Goal: Task Accomplishment & Management: Manage account settings

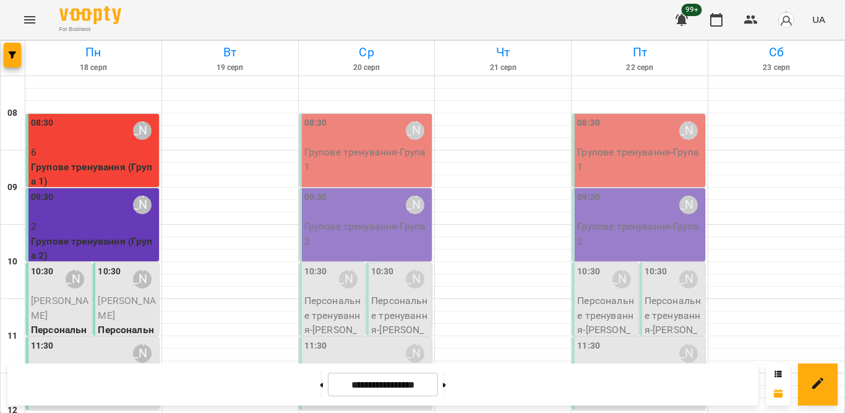
click at [369, 157] on p "Групове тренування - Група 1" at bounding box center [367, 159] width 126 height 29
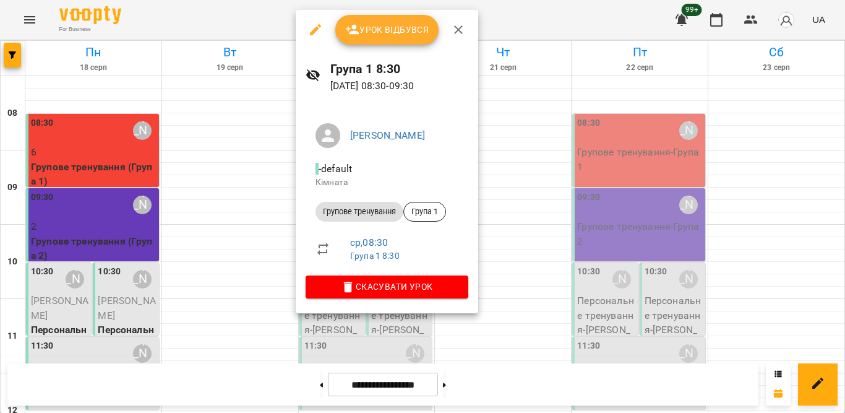
click at [376, 23] on span "Урок відбувся" at bounding box center [387, 29] width 84 height 15
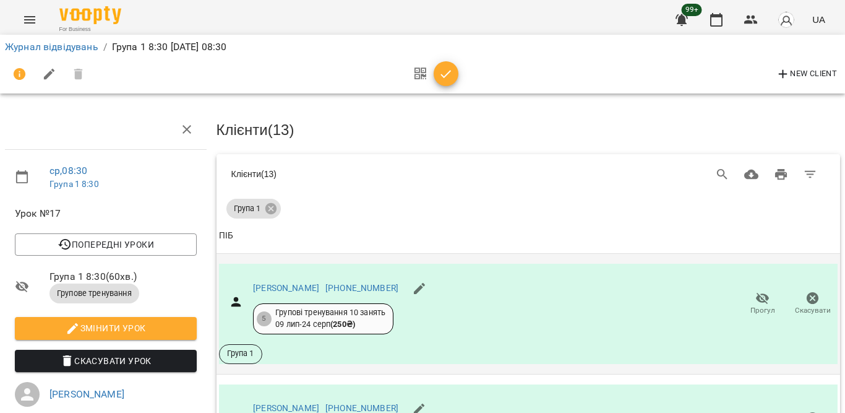
click at [756, 300] on icon "button" at bounding box center [763, 298] width 14 height 12
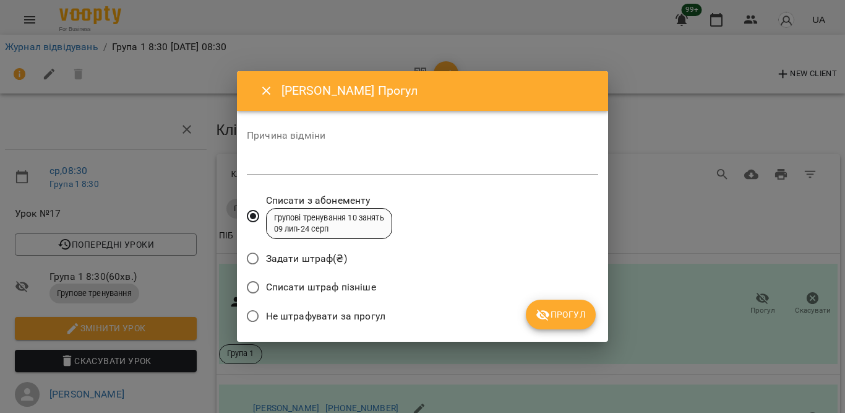
click at [339, 312] on span "Не штрафувати за прогул" at bounding box center [325, 316] width 119 height 15
click at [572, 304] on button "Прогул" at bounding box center [561, 315] width 70 height 30
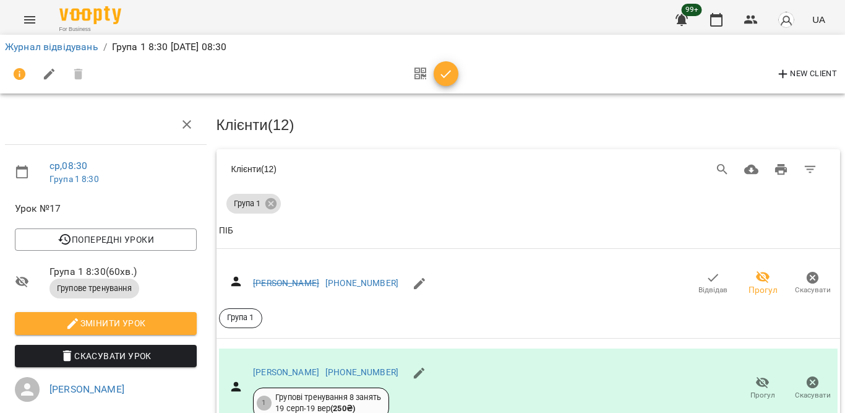
scroll to position [213, 0]
click at [756, 377] on icon "button" at bounding box center [763, 383] width 14 height 12
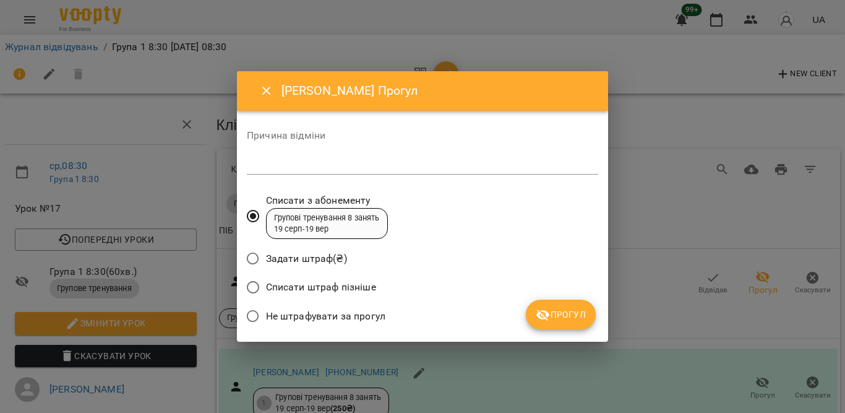
click at [259, 93] on button "Close" at bounding box center [267, 91] width 30 height 30
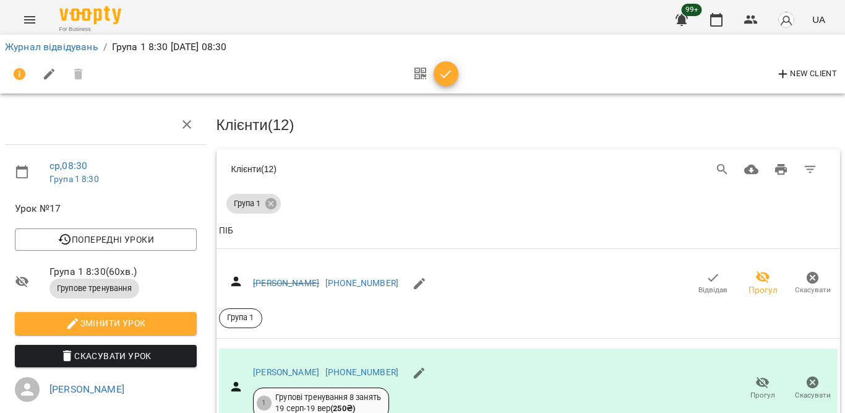
scroll to position [461, 0]
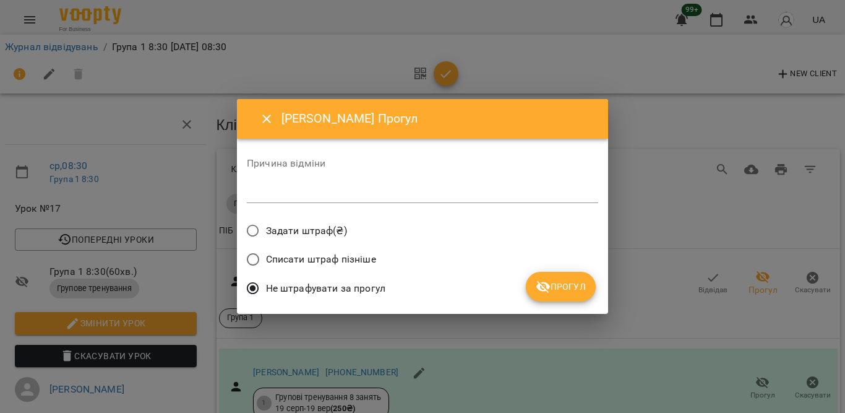
click at [548, 287] on icon "submit" at bounding box center [544, 287] width 14 height 12
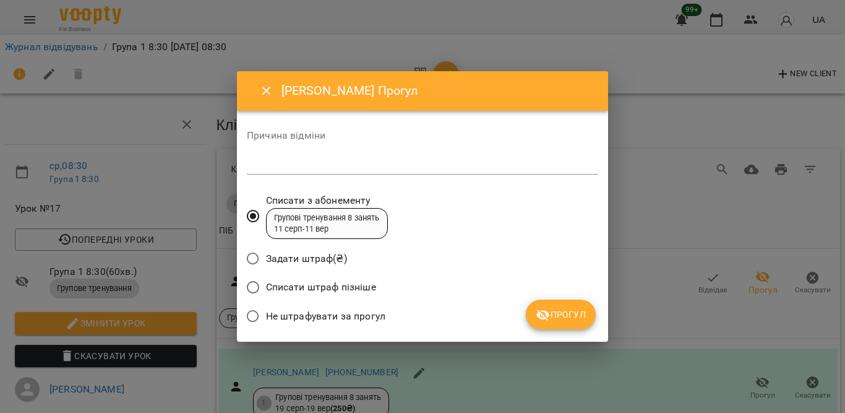
click at [342, 311] on span "Не штрафувати за прогул" at bounding box center [325, 316] width 119 height 15
click at [571, 312] on span "Прогул" at bounding box center [561, 314] width 50 height 15
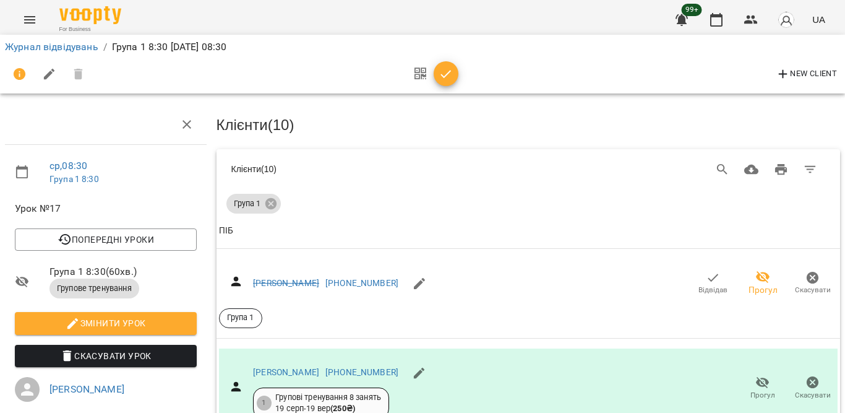
scroll to position [523, 0]
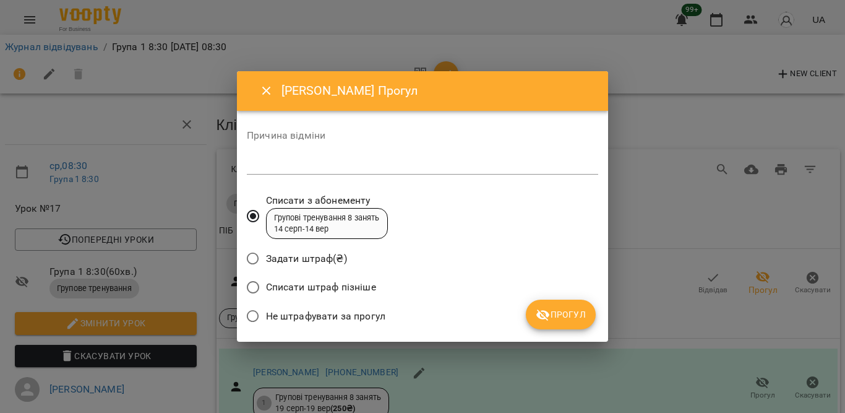
click at [375, 313] on span "Не штрафувати за прогул" at bounding box center [325, 316] width 119 height 15
click at [554, 317] on span "Прогул" at bounding box center [561, 314] width 50 height 15
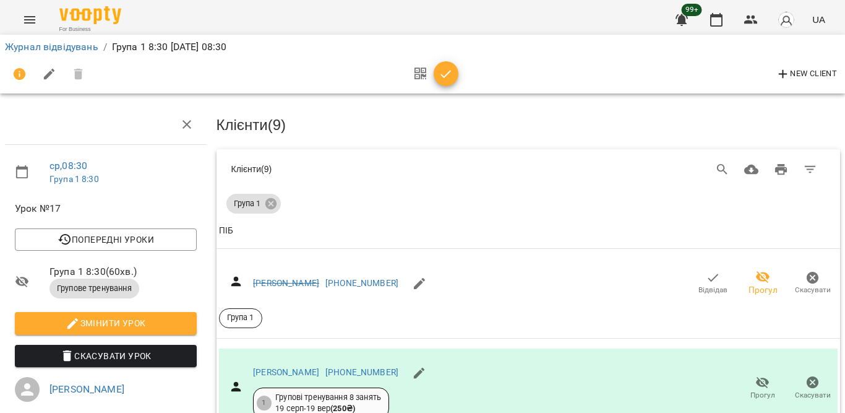
scroll to position [647, 0]
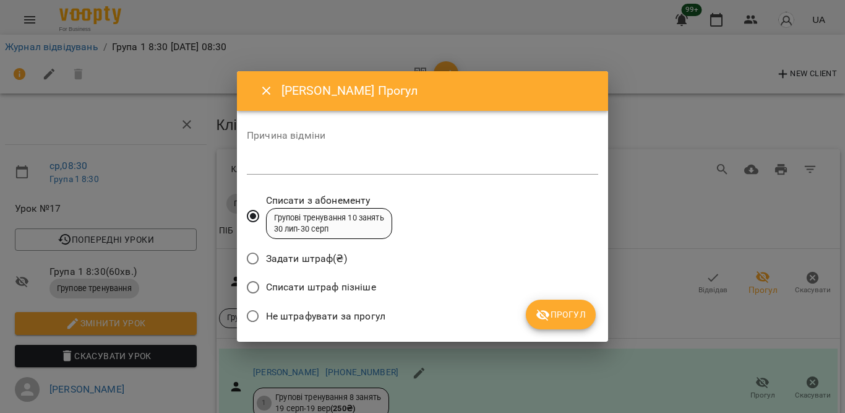
click at [368, 310] on span "Не штрафувати за прогул" at bounding box center [325, 316] width 119 height 15
click at [551, 312] on span "Прогул" at bounding box center [561, 314] width 50 height 15
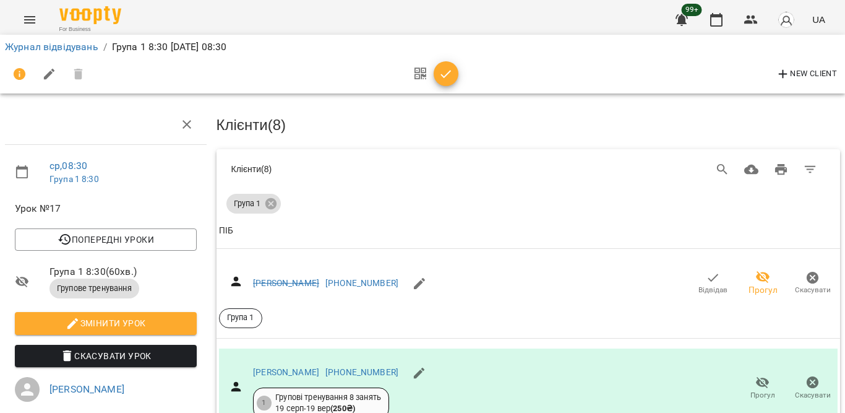
scroll to position [956, 0]
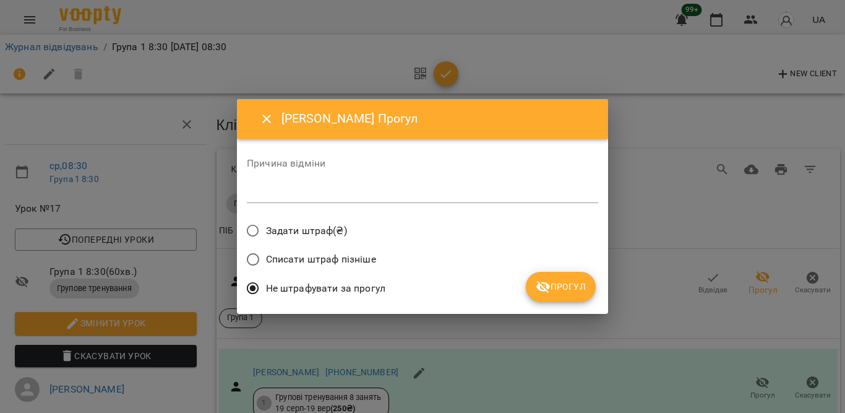
click at [554, 274] on button "Прогул" at bounding box center [561, 287] width 70 height 30
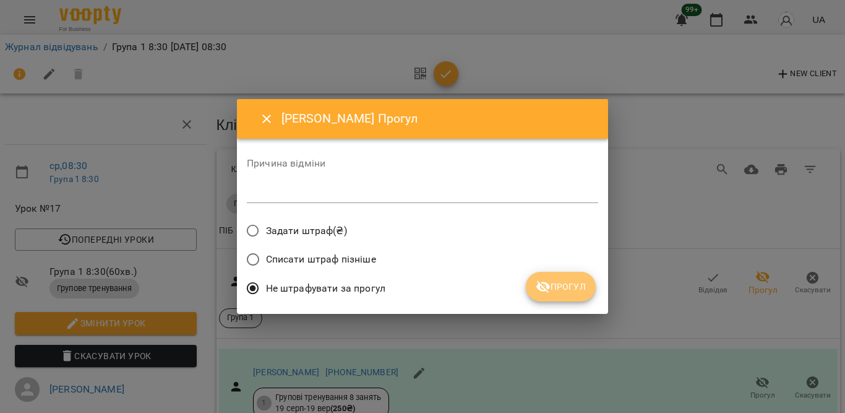
click at [573, 287] on span "Прогул" at bounding box center [561, 286] width 50 height 15
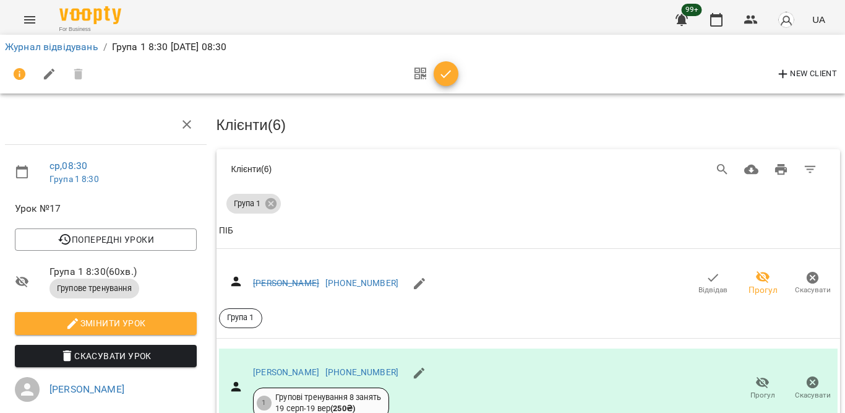
scroll to position [1080, 0]
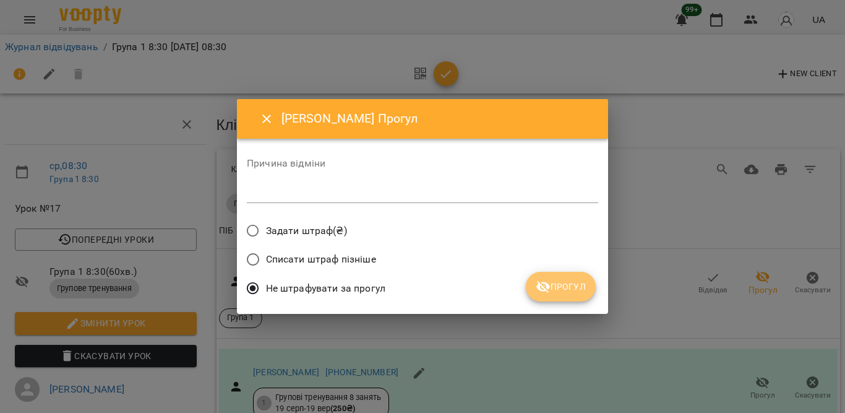
click at [530, 283] on button "Прогул" at bounding box center [561, 287] width 70 height 30
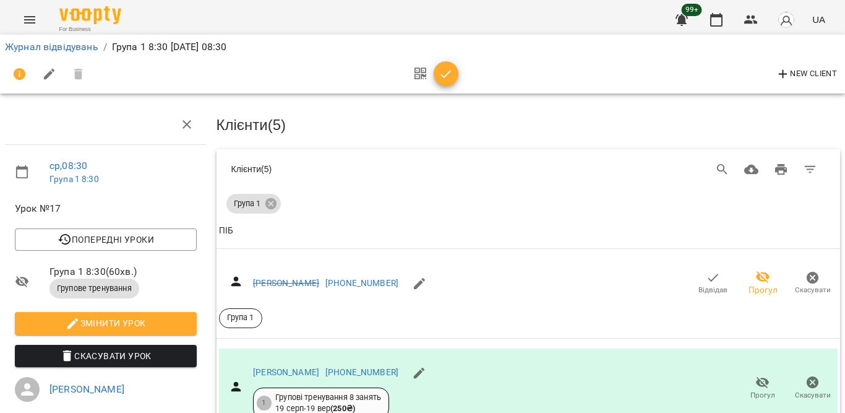
scroll to position [1179, 0]
click at [448, 71] on icon "button" at bounding box center [446, 74] width 15 height 15
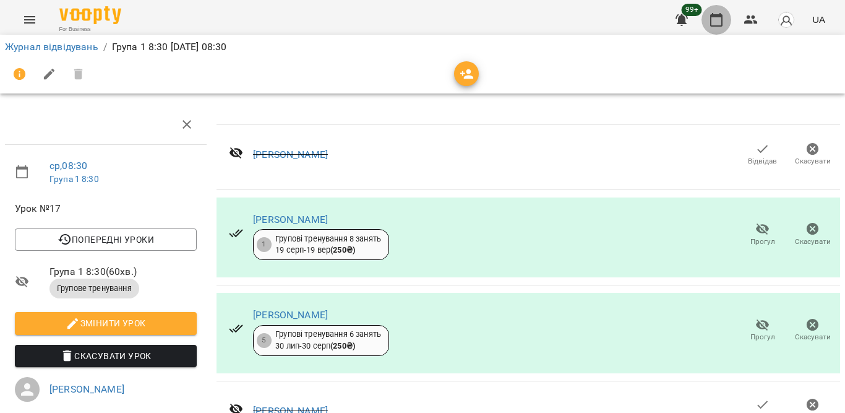
click at [714, 16] on icon "button" at bounding box center [716, 20] width 12 height 14
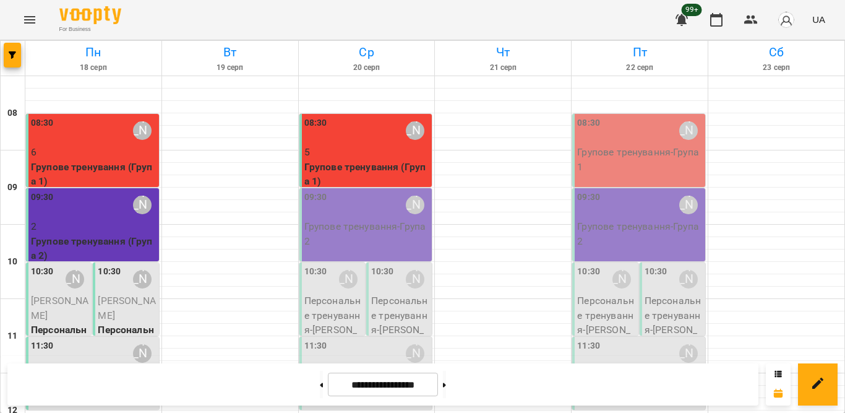
click at [342, 146] on p "5" at bounding box center [367, 152] width 126 height 15
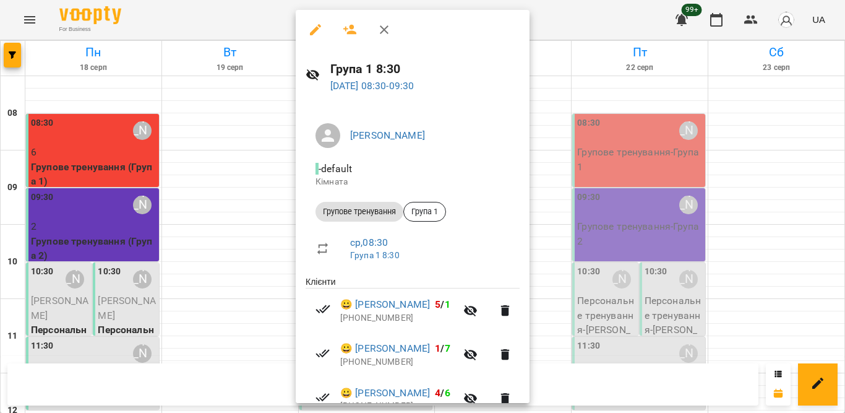
click at [390, 27] on icon "button" at bounding box center [384, 29] width 15 height 15
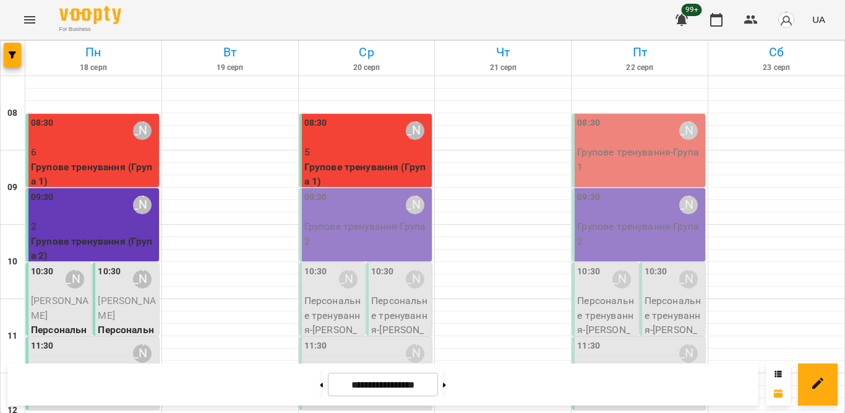
scroll to position [371, 0]
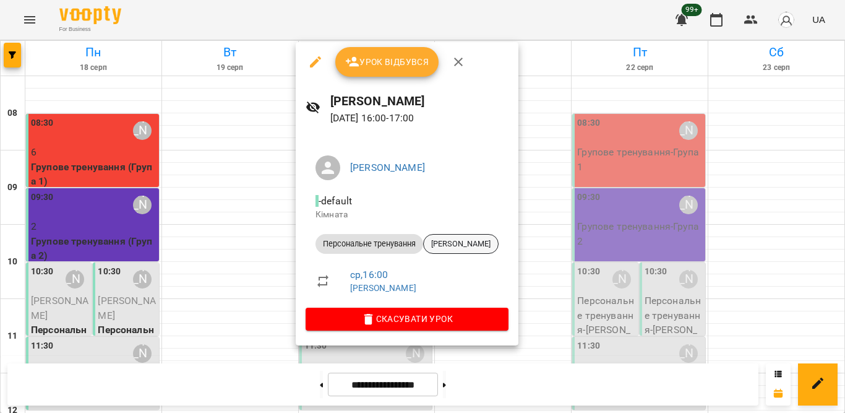
click at [454, 240] on span "Охрімчук Леонід" at bounding box center [461, 243] width 74 height 11
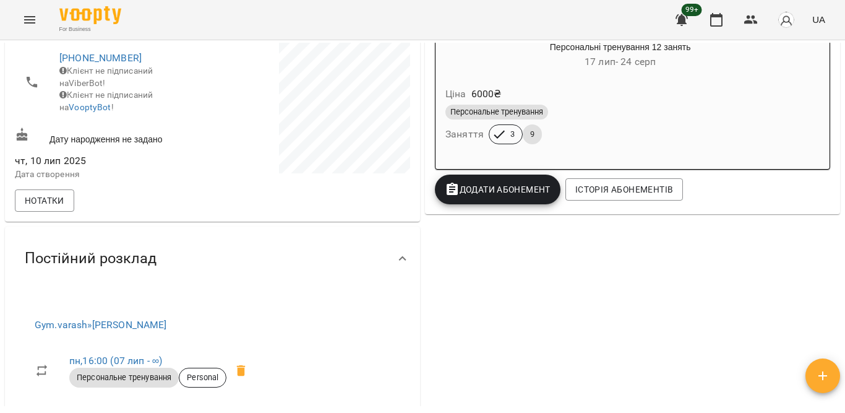
scroll to position [248, 0]
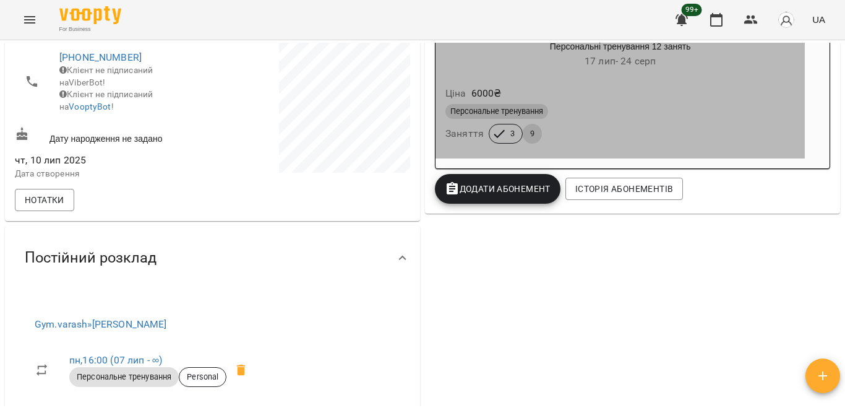
click at [654, 108] on div "Персональне тренування" at bounding box center [621, 111] width 350 height 15
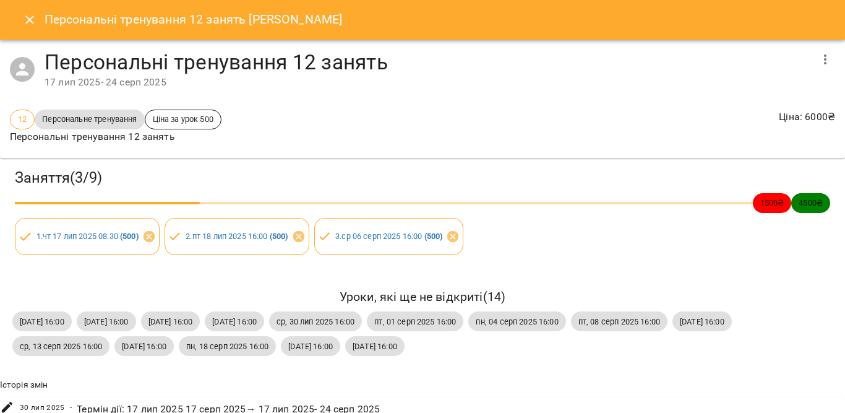
click at [822, 58] on icon "button" at bounding box center [825, 59] width 15 height 15
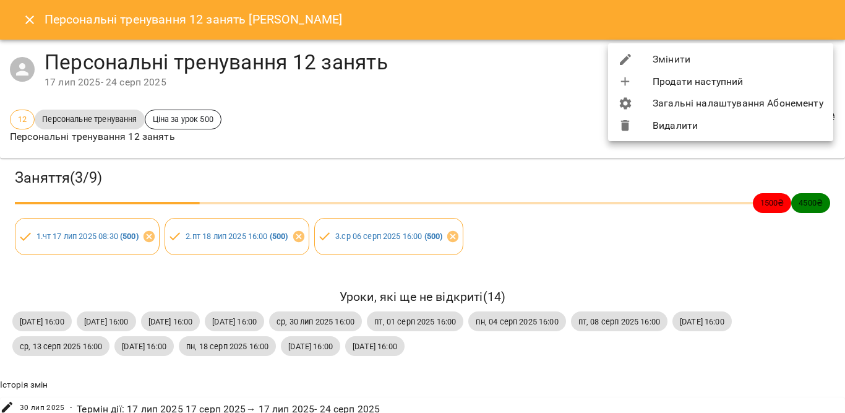
click at [667, 62] on li "Змінити" at bounding box center [720, 59] width 225 height 22
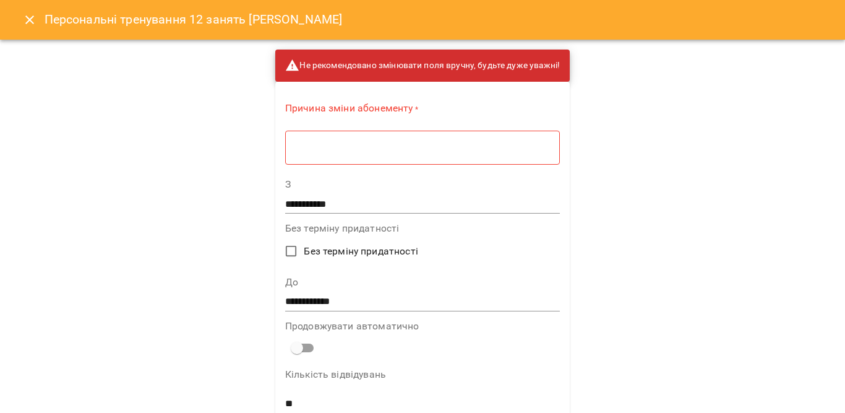
click at [418, 150] on textarea at bounding box center [422, 148] width 257 height 12
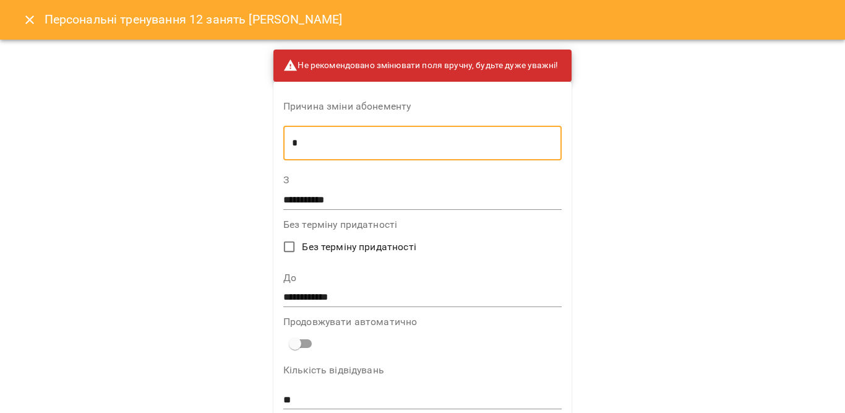
type textarea "*"
click at [354, 298] on input "**********" at bounding box center [422, 298] width 278 height 20
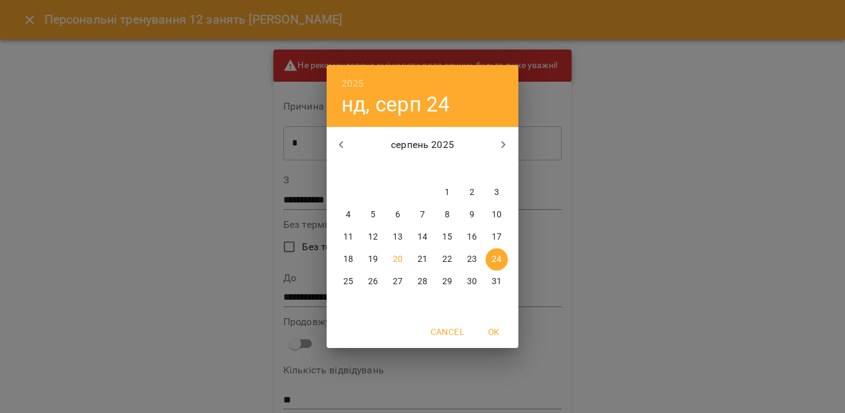
click at [496, 282] on p "31" at bounding box center [497, 281] width 10 height 12
type input "**********"
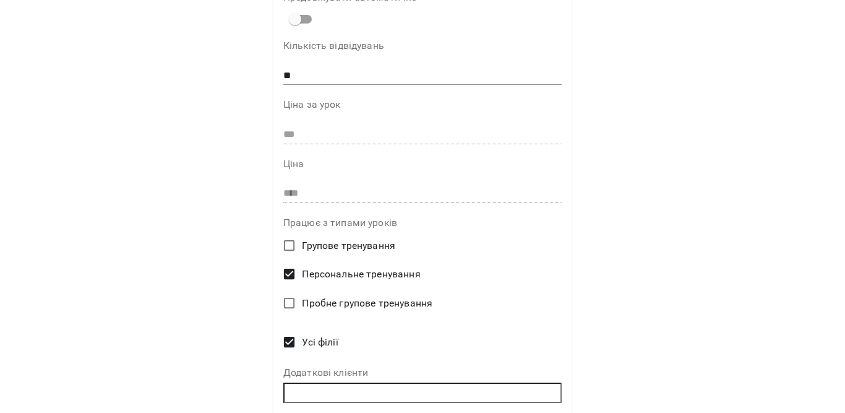
scroll to position [374, 0]
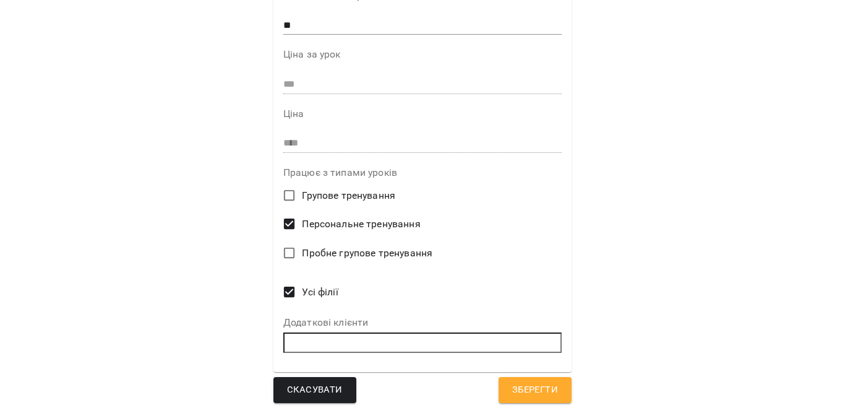
click at [504, 390] on button "Зберегти" at bounding box center [535, 390] width 73 height 26
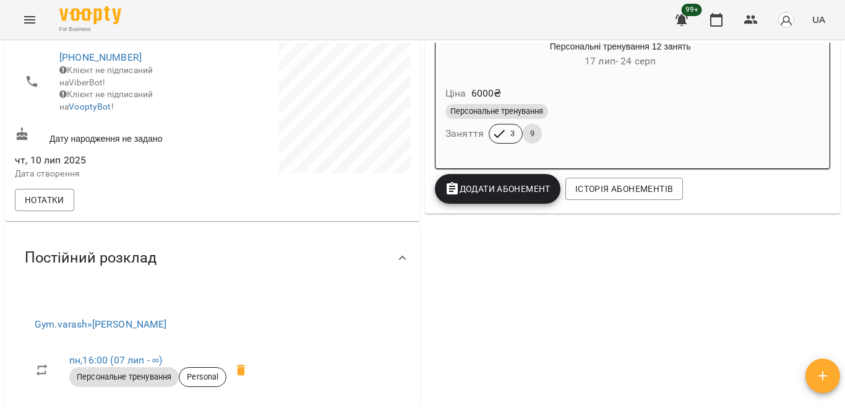
scroll to position [245, 0]
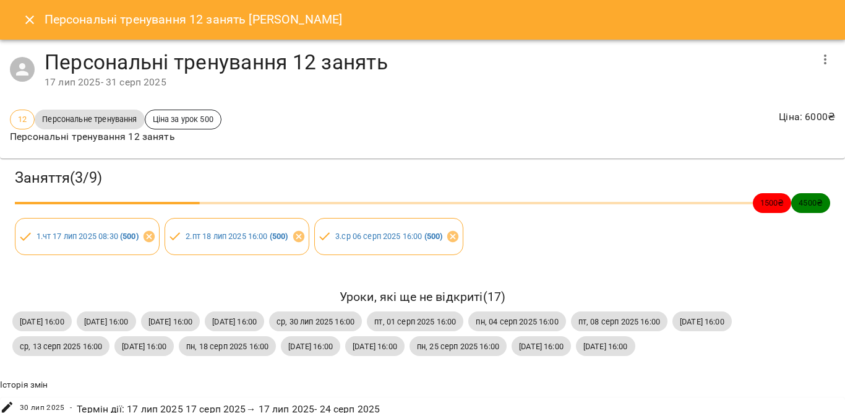
click at [18, 26] on button "Close" at bounding box center [30, 20] width 30 height 30
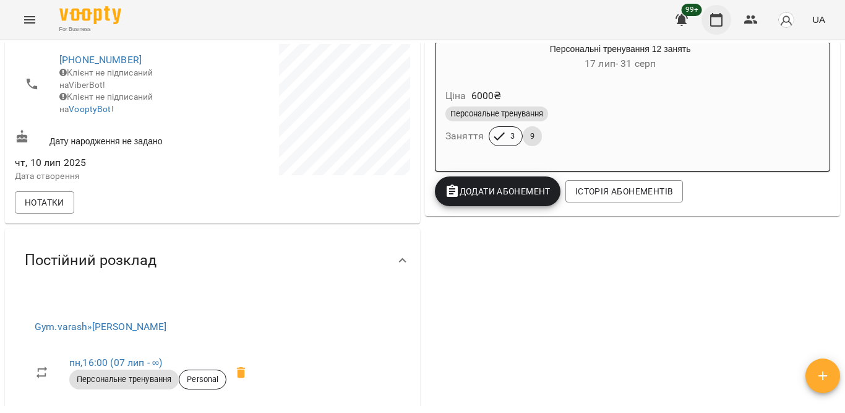
click at [713, 11] on button "button" at bounding box center [717, 20] width 30 height 30
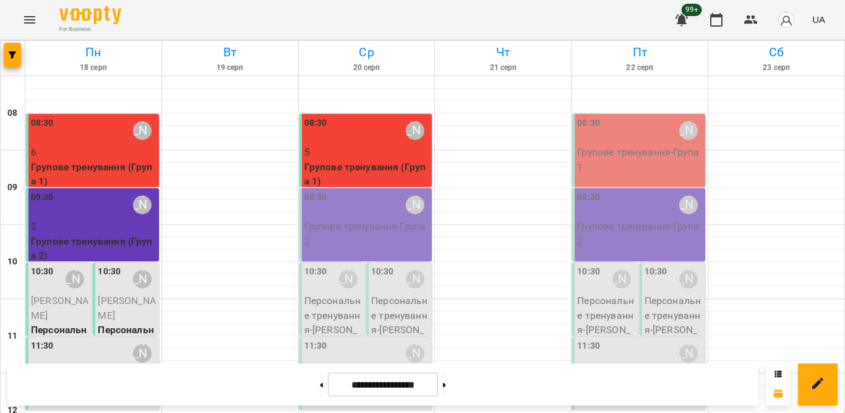
scroll to position [157, 0]
click at [125, 295] on span "Кізім Таня" at bounding box center [127, 308] width 58 height 27
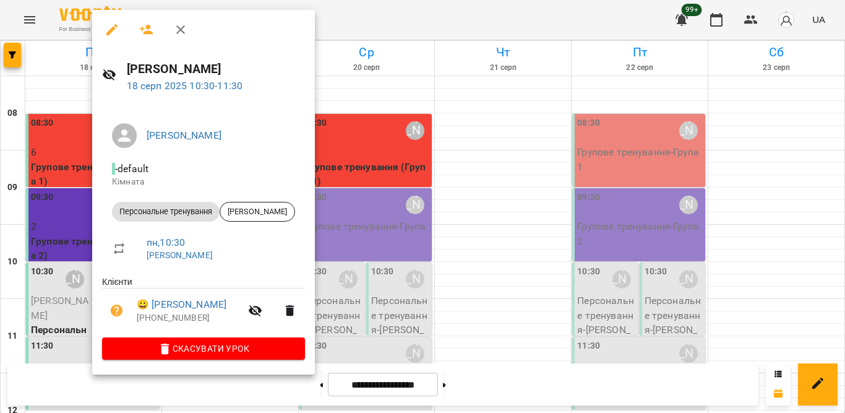
click at [178, 27] on icon "button" at bounding box center [180, 29] width 9 height 9
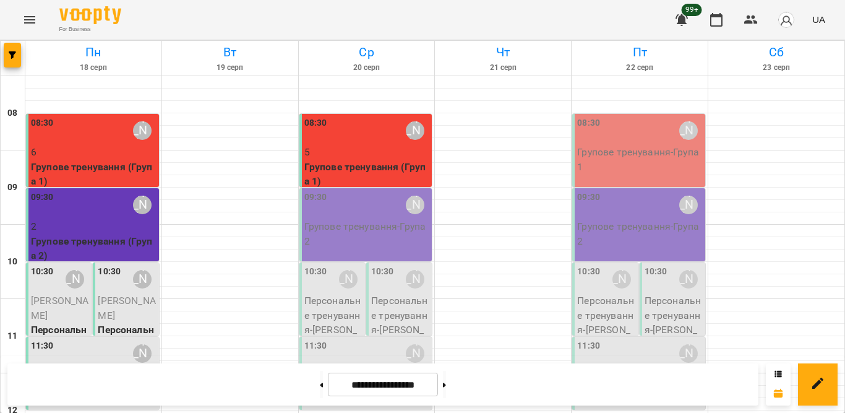
click at [47, 295] on span "Крутенко Інна" at bounding box center [60, 308] width 58 height 27
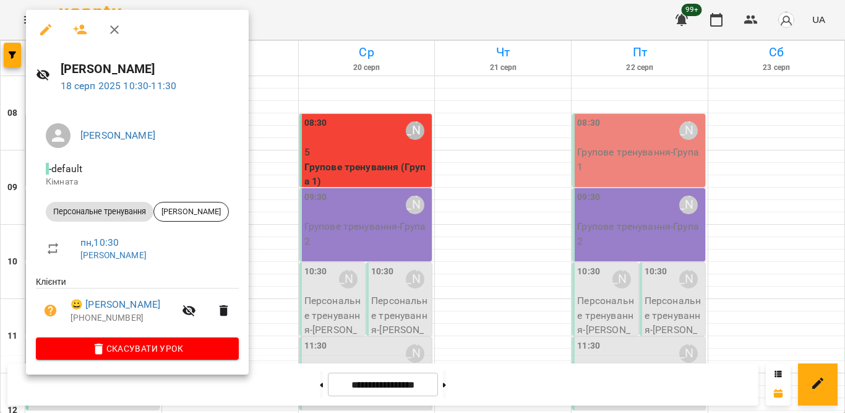
click at [106, 27] on button "button" at bounding box center [115, 30] width 30 height 30
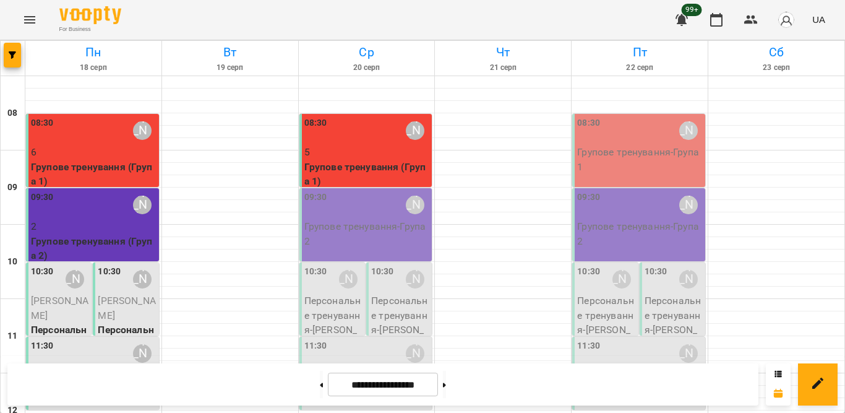
click at [121, 322] on p "Персональне тренування" at bounding box center [127, 344] width 58 height 44
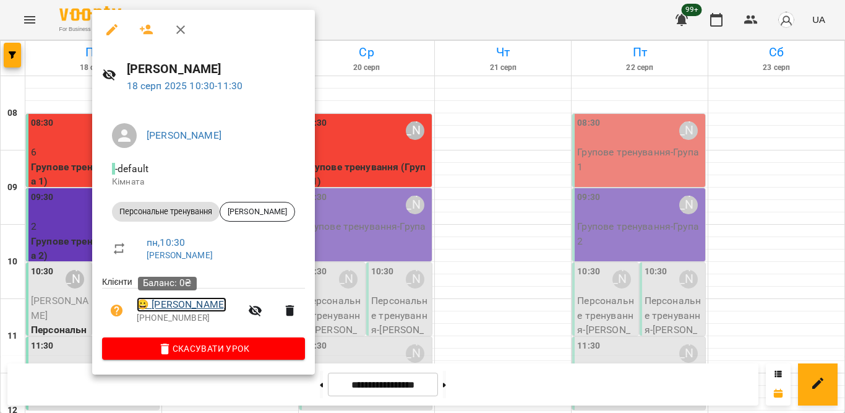
click at [163, 302] on link "😀 Кізім Таня" at bounding box center [182, 304] width 90 height 15
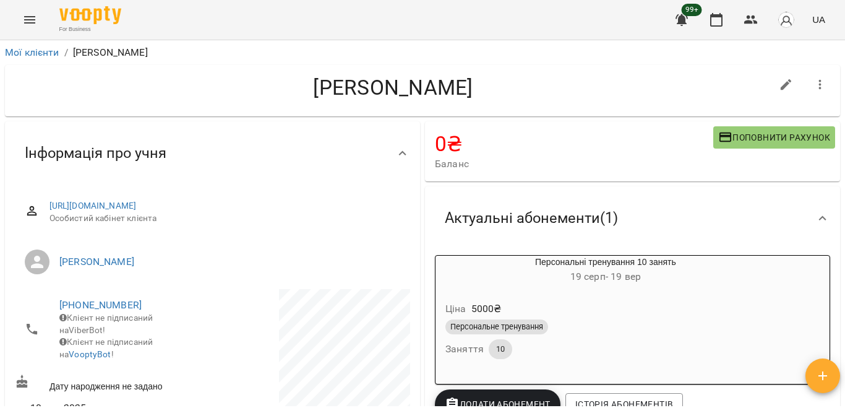
scroll to position [124, 0]
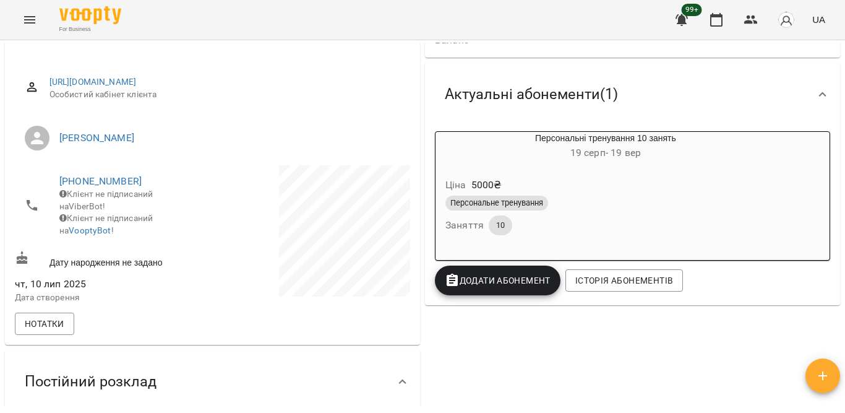
click at [603, 195] on div "Персональне тренування" at bounding box center [606, 203] width 326 height 20
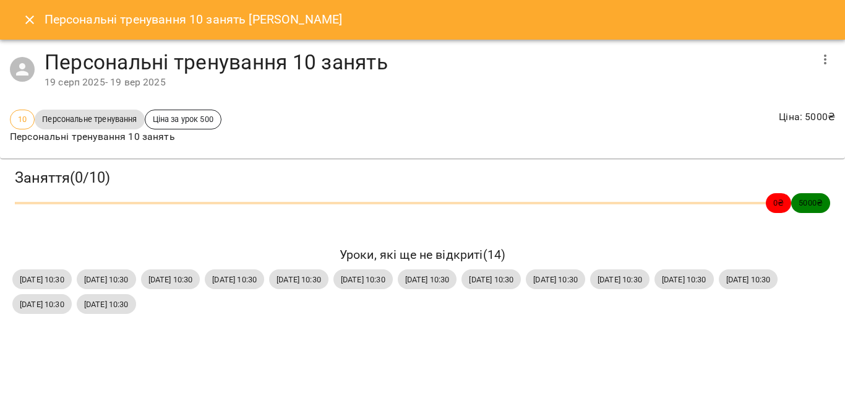
click at [822, 58] on icon "button" at bounding box center [825, 59] width 15 height 15
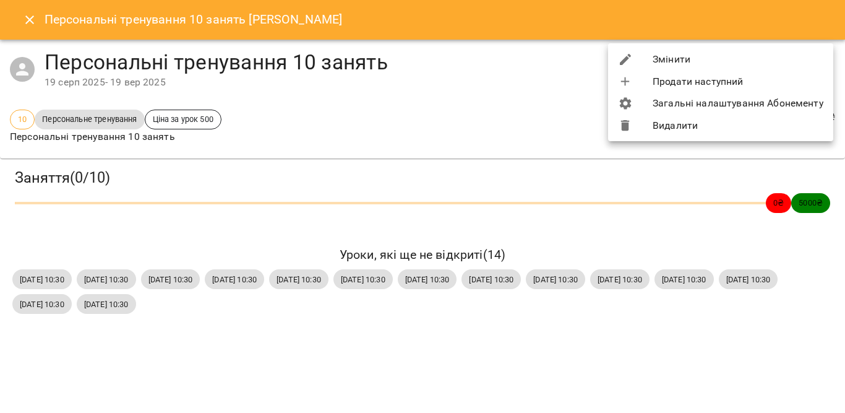
click at [702, 59] on li "Змінити" at bounding box center [720, 59] width 225 height 22
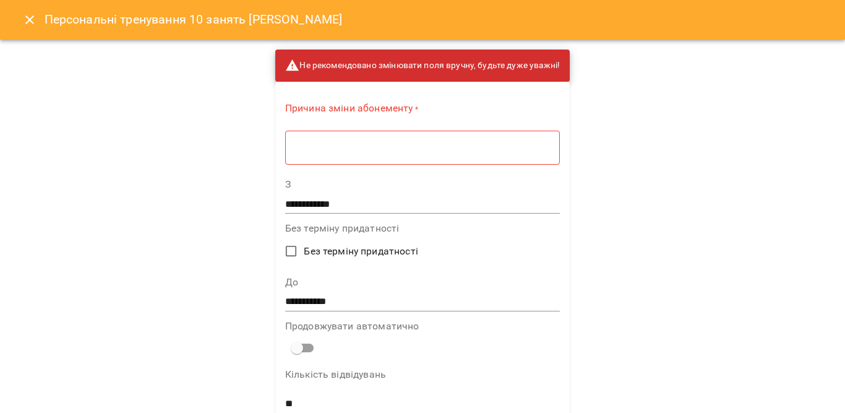
click at [444, 142] on textarea at bounding box center [422, 148] width 257 height 12
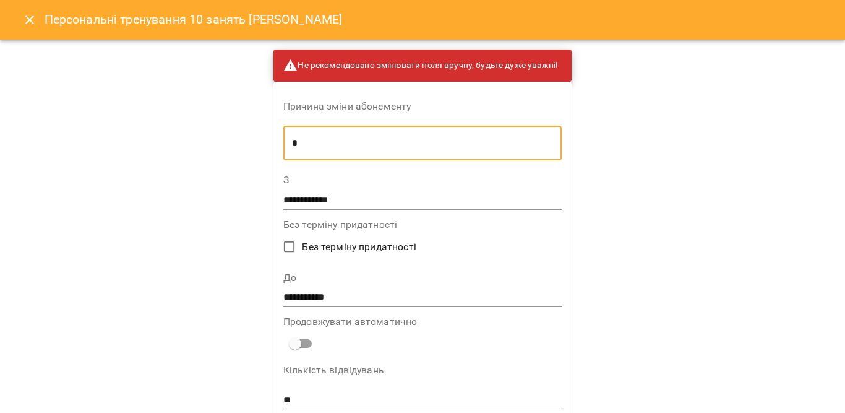
type textarea "*"
click at [304, 197] on input "**********" at bounding box center [422, 200] width 278 height 20
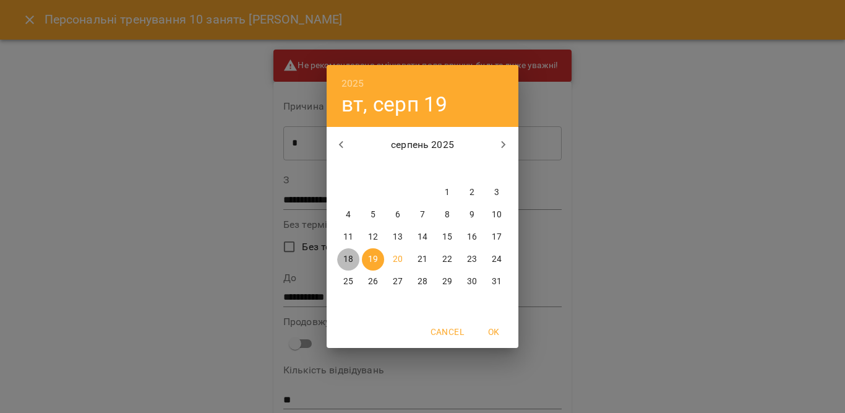
click at [351, 256] on p "18" at bounding box center [348, 259] width 10 height 12
type input "**********"
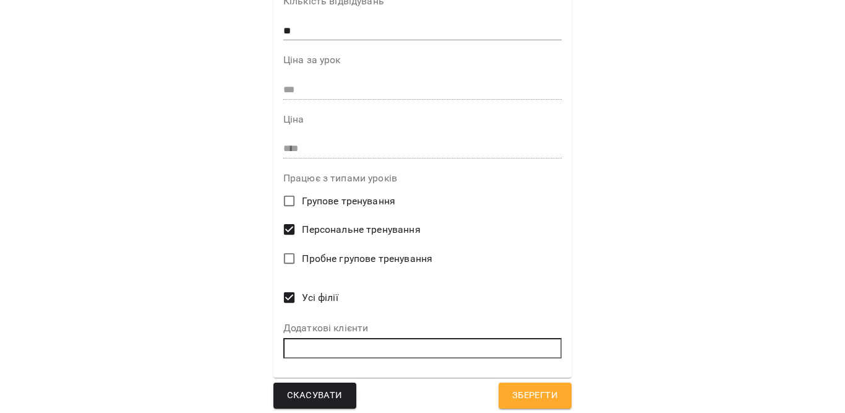
scroll to position [374, 0]
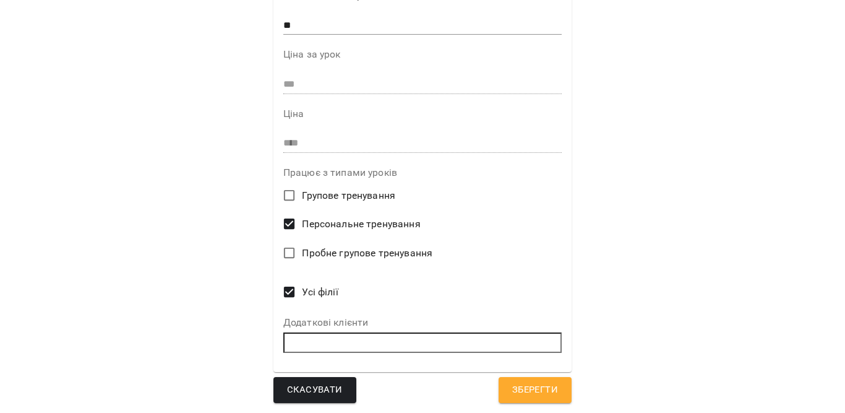
click at [512, 392] on span "Зберегти" at bounding box center [535, 390] width 46 height 16
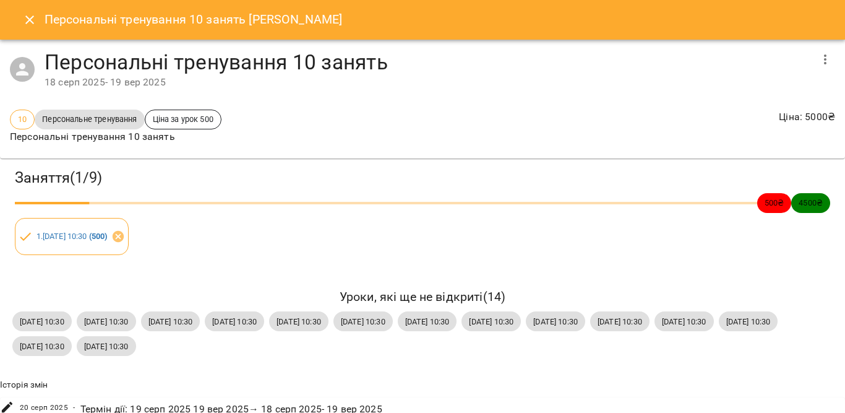
click at [30, 25] on icon "Close" at bounding box center [29, 19] width 15 height 15
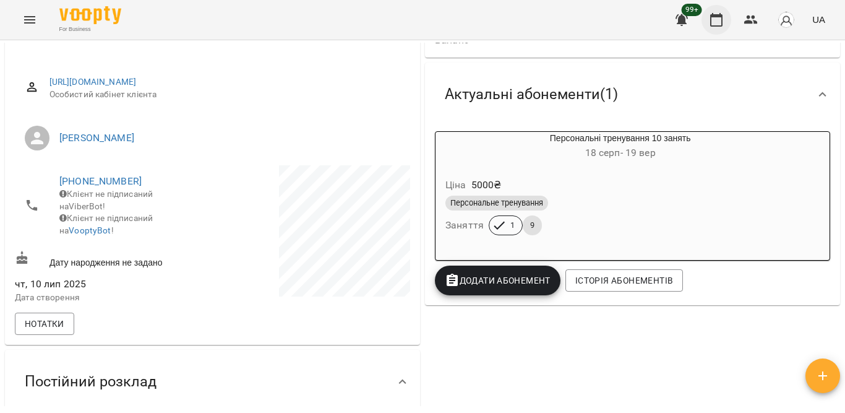
click at [723, 15] on icon "button" at bounding box center [716, 20] width 12 height 14
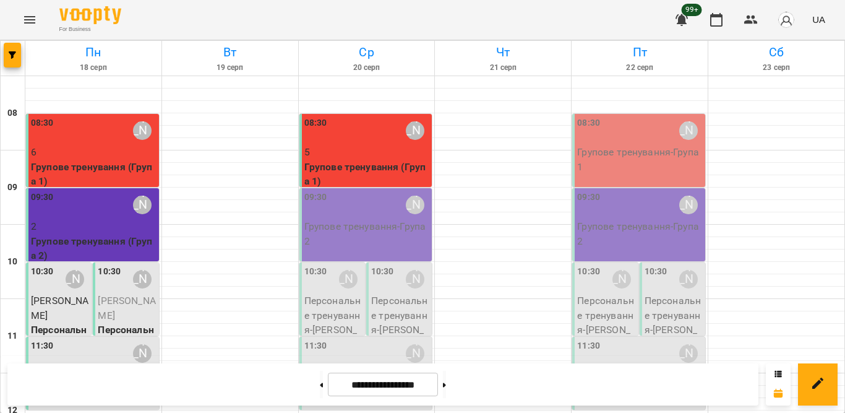
click at [50, 303] on span "Кізім Таня" at bounding box center [60, 308] width 58 height 27
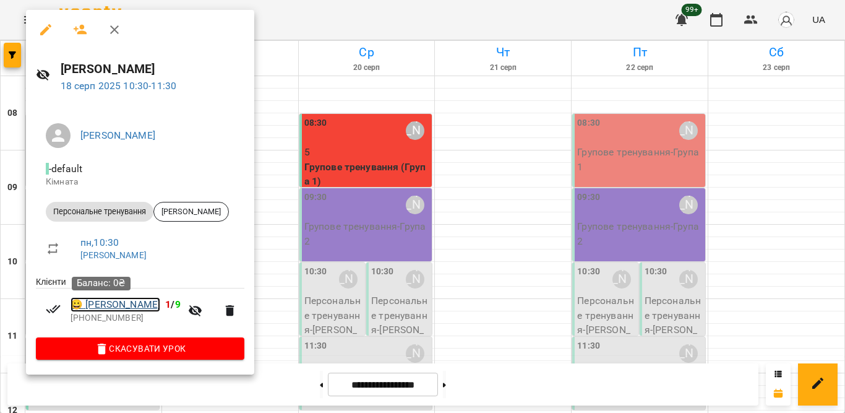
click at [113, 309] on link "😀 Кізім Таня" at bounding box center [116, 304] width 90 height 15
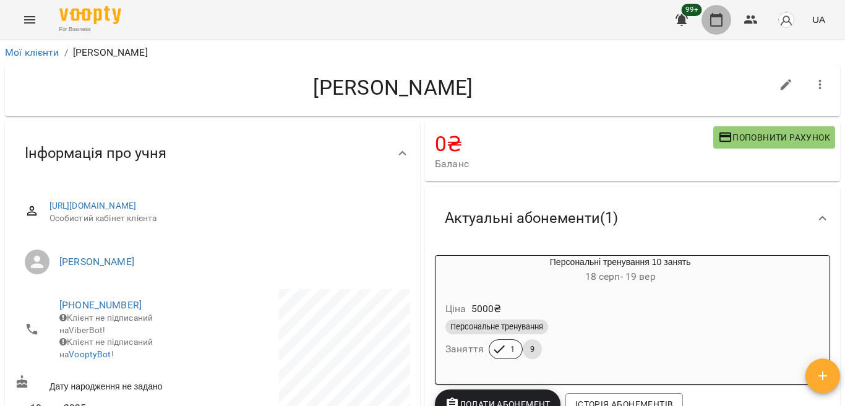
click at [727, 20] on button "button" at bounding box center [717, 20] width 30 height 30
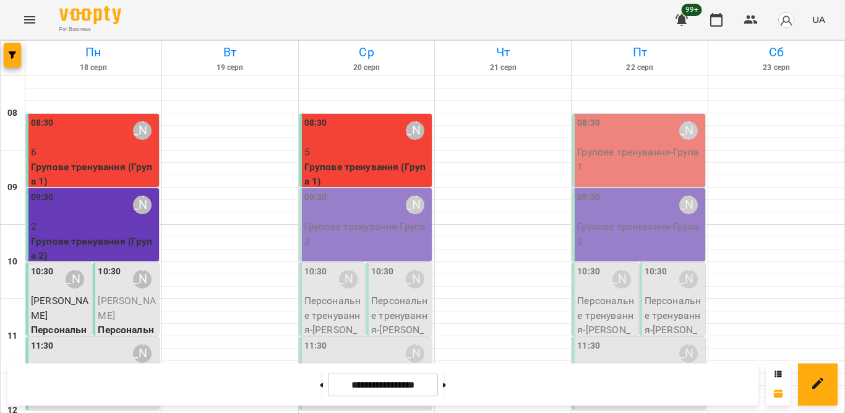
click at [132, 300] on span "Крутенко Інна" at bounding box center [127, 308] width 58 height 27
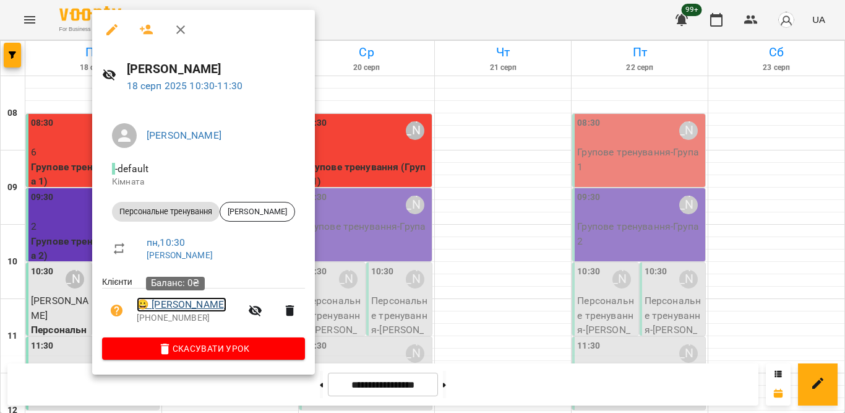
click at [177, 306] on link "😀 Крутенко Інна" at bounding box center [182, 304] width 90 height 15
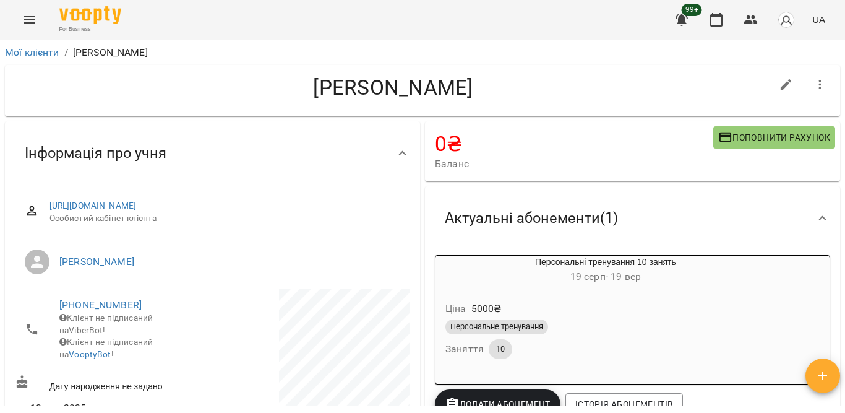
click at [660, 302] on div "Ціна 5000 ₴" at bounding box center [606, 309] width 326 height 22
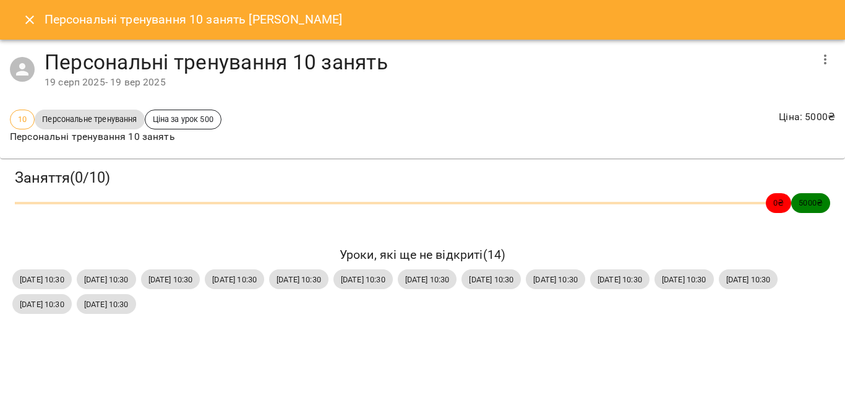
click at [836, 41] on div "Персональні тренування 10 занять 19 серп 2025 - 19 вер 2025" at bounding box center [422, 70] width 845 height 60
click at [826, 56] on icon "button" at bounding box center [825, 59] width 2 height 10
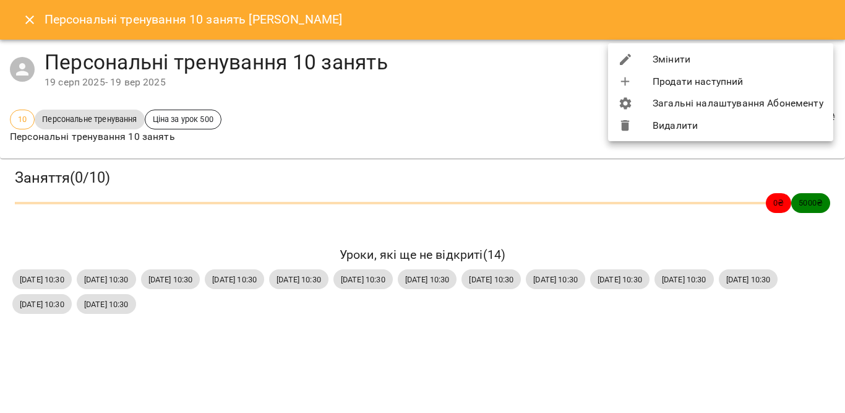
click at [702, 66] on li "Змінити" at bounding box center [720, 59] width 225 height 22
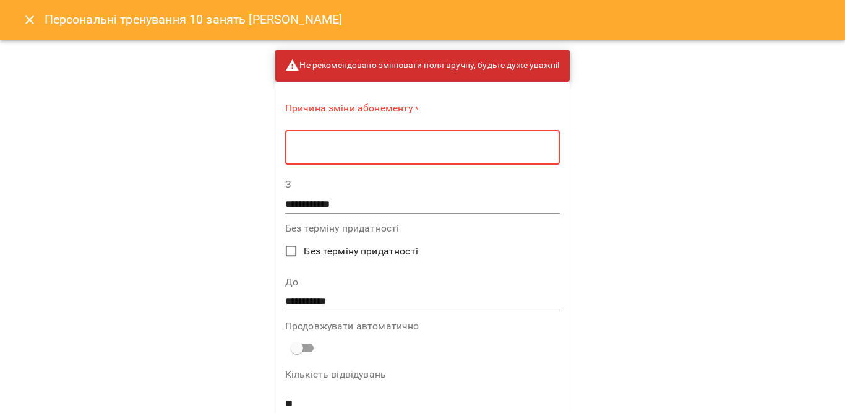
click at [460, 148] on textarea at bounding box center [422, 148] width 257 height 12
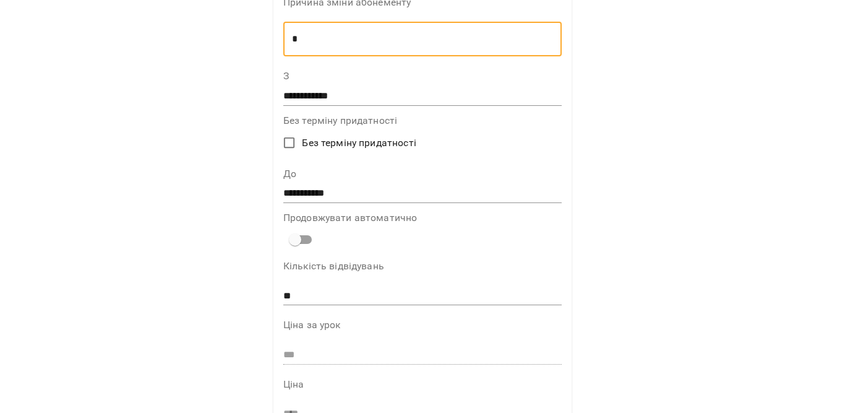
scroll to position [124, 0]
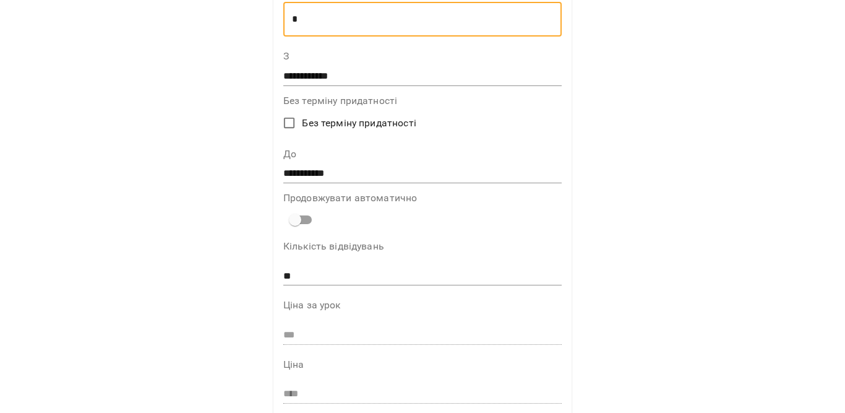
type textarea "*"
click at [303, 70] on input "**********" at bounding box center [422, 76] width 278 height 20
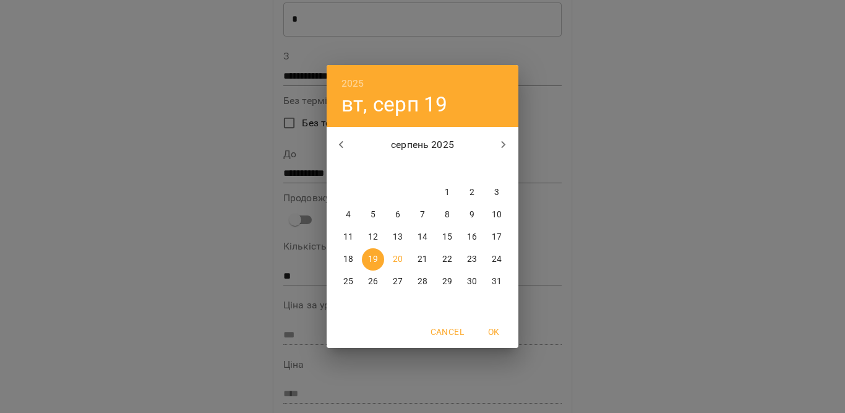
click at [353, 256] on p "18" at bounding box center [348, 259] width 10 height 12
type input "**********"
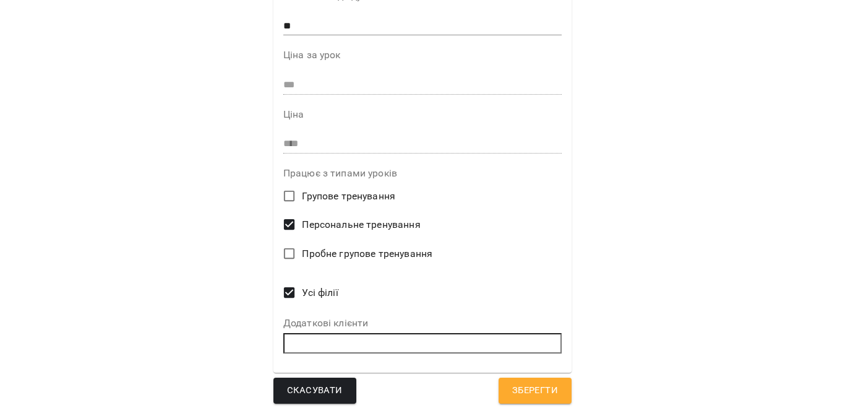
scroll to position [374, 0]
click at [520, 389] on span "Зберегти" at bounding box center [535, 390] width 46 height 16
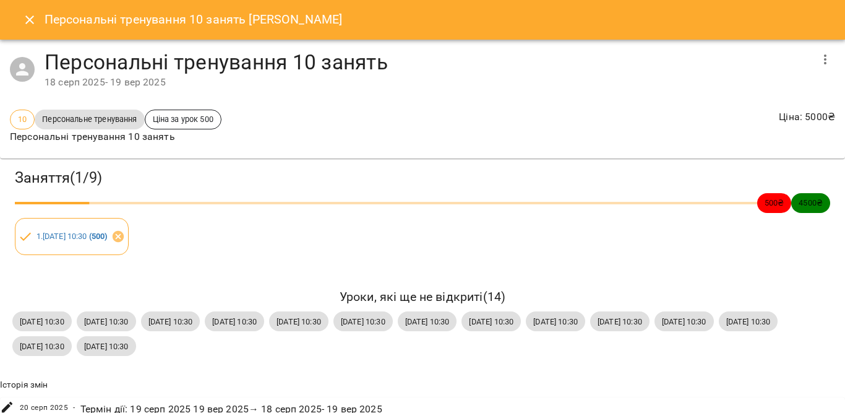
click at [24, 21] on icon "Close" at bounding box center [29, 19] width 15 height 15
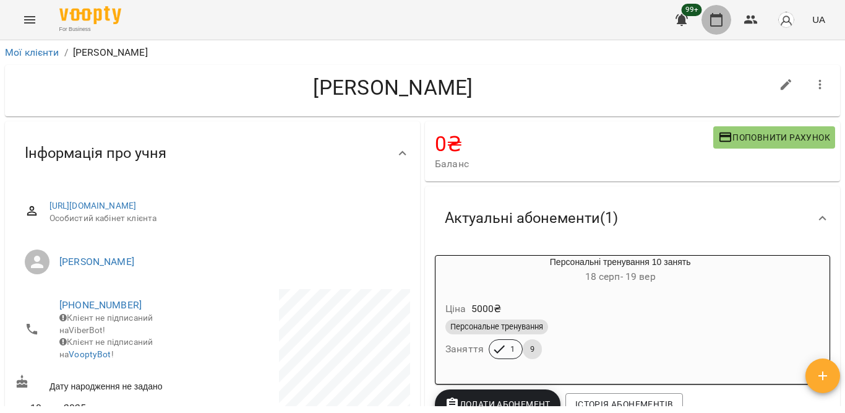
click at [708, 18] on button "button" at bounding box center [717, 20] width 30 height 30
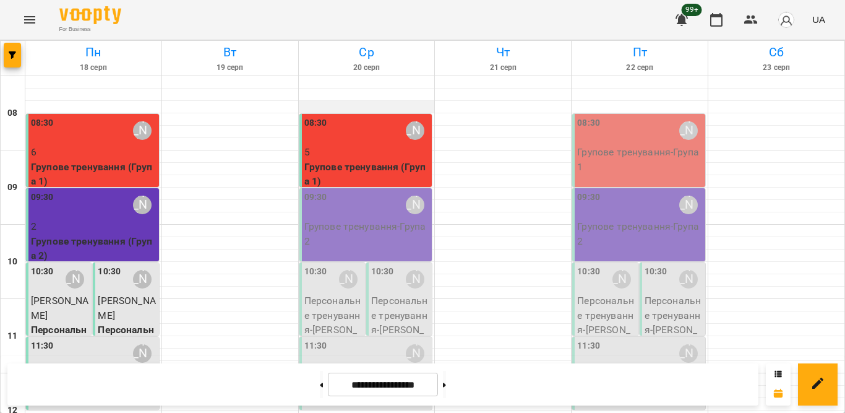
scroll to position [62, 0]
click at [104, 191] on div "09:30 Тетяна Орешко-Кушнір" at bounding box center [94, 205] width 126 height 28
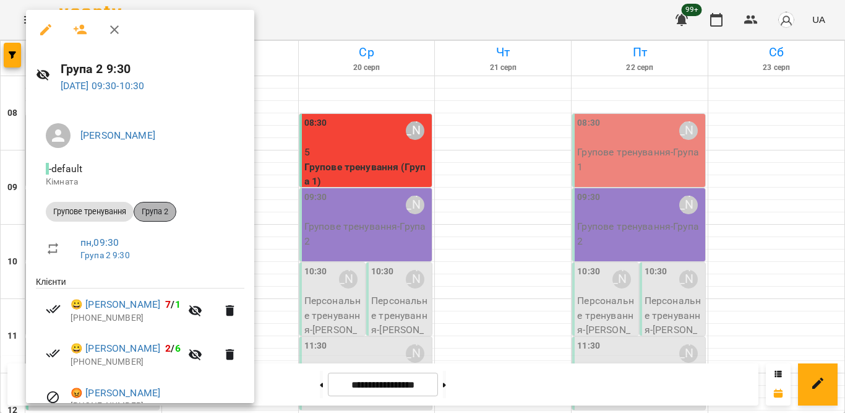
click at [158, 214] on span "Група 2" at bounding box center [154, 211] width 41 height 11
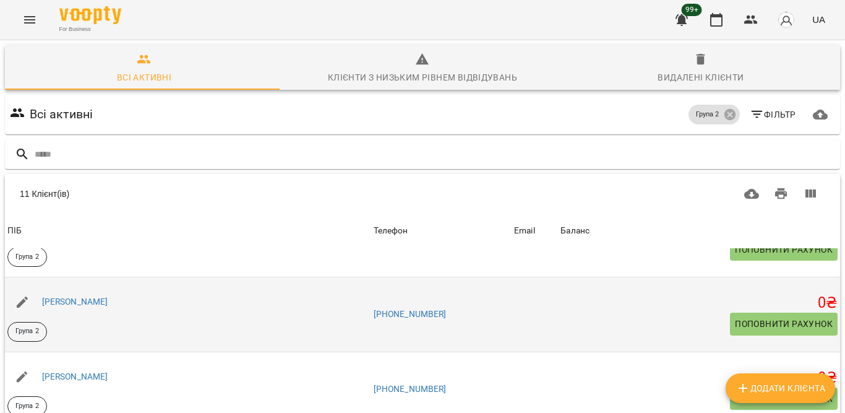
scroll to position [248, 0]
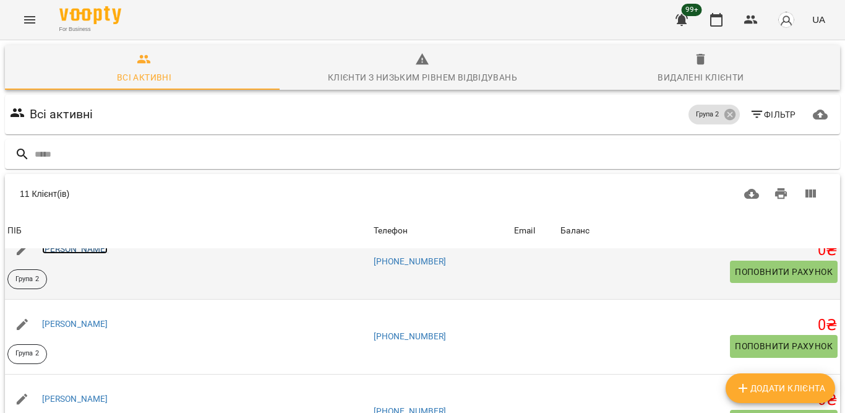
click at [82, 252] on link "Галайчук Люда" at bounding box center [75, 249] width 66 height 10
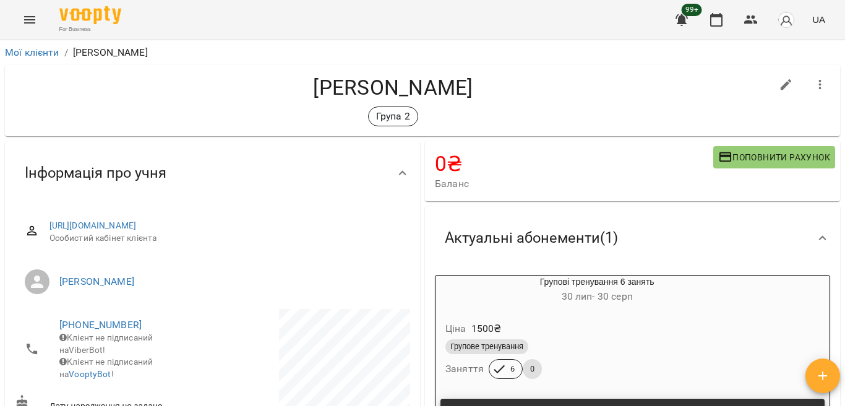
click at [600, 346] on div "Групове тренування" at bounding box center [597, 346] width 303 height 15
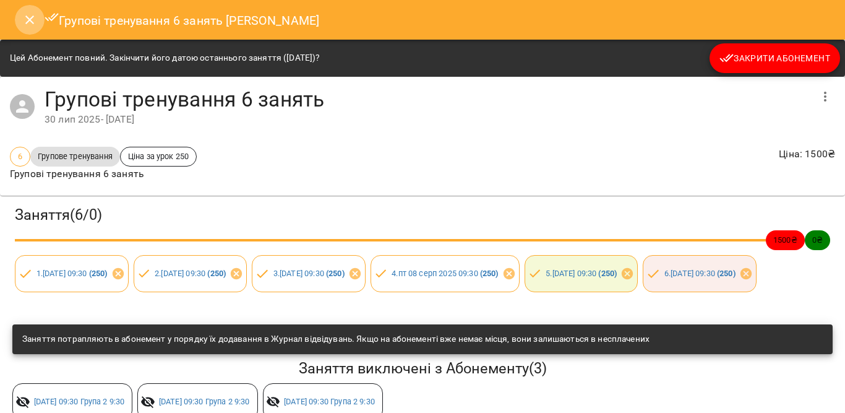
click at [21, 26] on button "Close" at bounding box center [30, 20] width 30 height 30
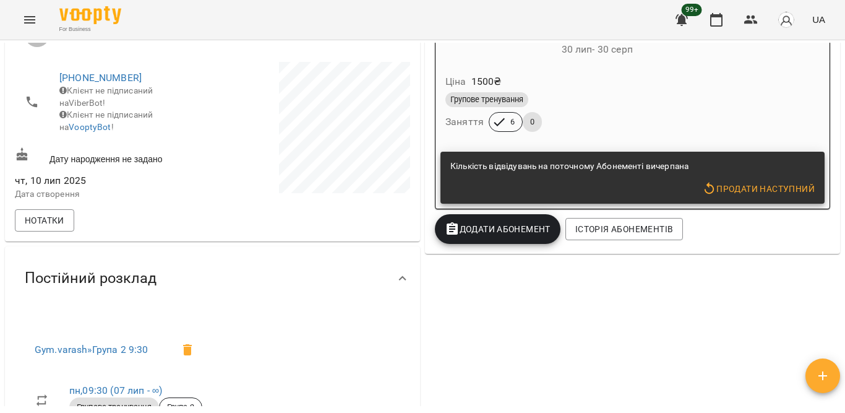
scroll to position [248, 0]
click at [486, 229] on span "Додати Абонемент" at bounding box center [498, 228] width 106 height 15
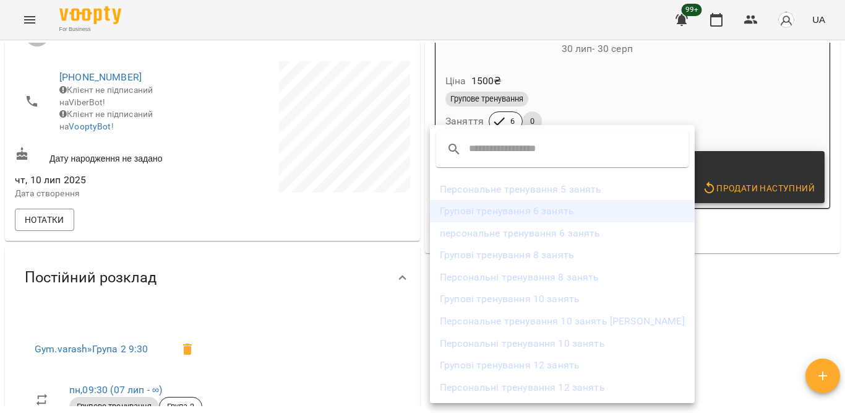
click at [531, 218] on li "Групові тренування 6 занять" at bounding box center [562, 211] width 265 height 22
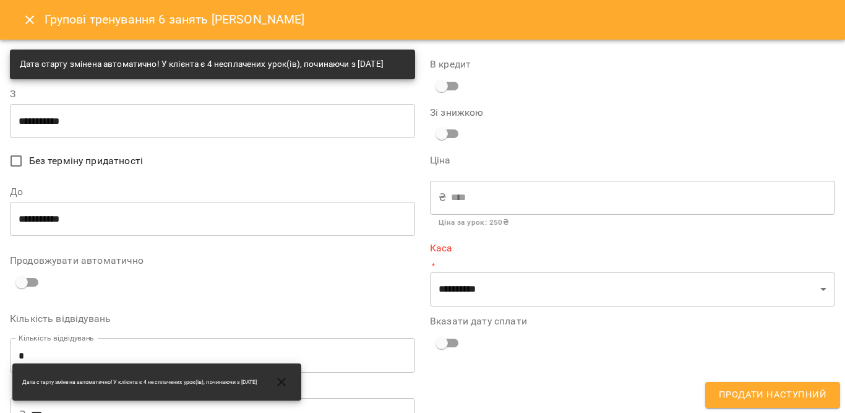
click at [113, 138] on input "**********" at bounding box center [212, 120] width 405 height 35
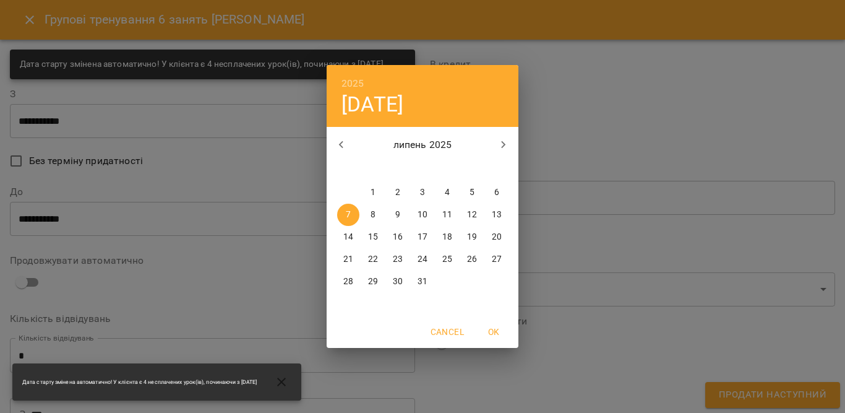
click at [507, 138] on icon "button" at bounding box center [503, 144] width 15 height 15
click at [391, 263] on span "20" at bounding box center [398, 259] width 22 height 12
type input "**********"
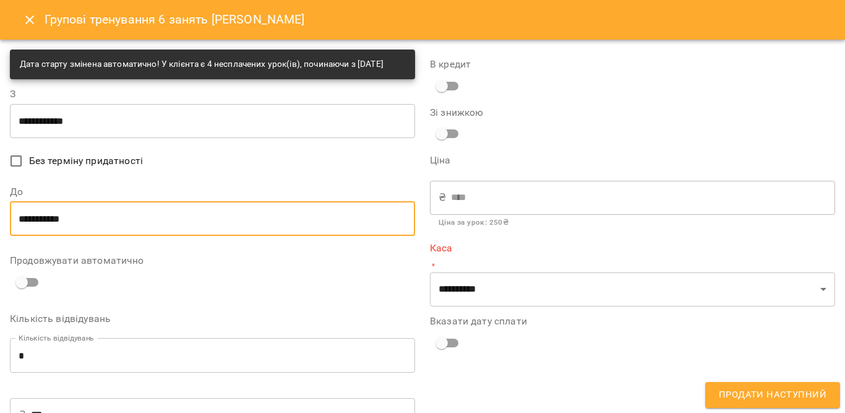
click at [58, 228] on input "**********" at bounding box center [212, 218] width 405 height 35
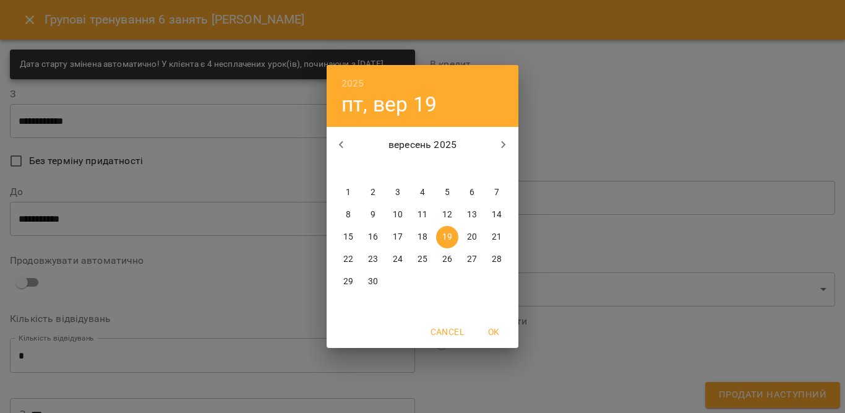
click at [472, 235] on p "20" at bounding box center [472, 237] width 10 height 12
type input "**********"
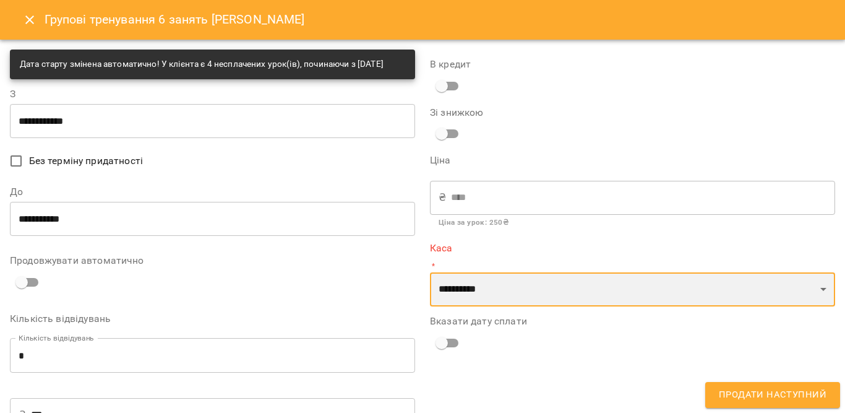
click at [468, 300] on select "**********" at bounding box center [632, 289] width 405 height 35
select select "****"
click at [430, 272] on select "**********" at bounding box center [632, 289] width 405 height 35
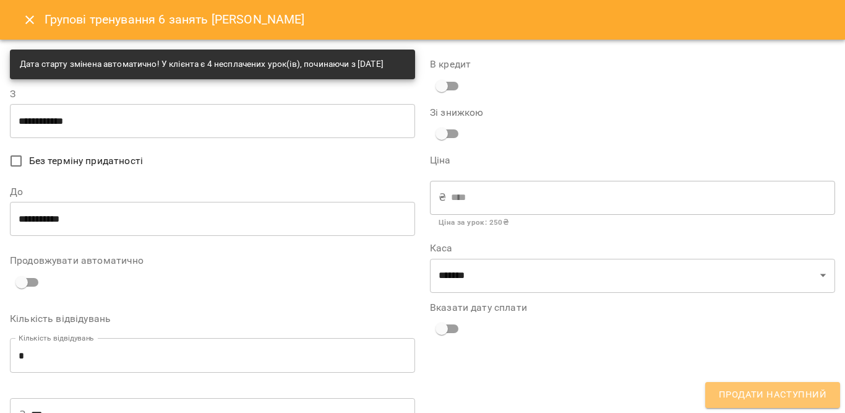
click at [740, 388] on span "Продати наступний" at bounding box center [773, 395] width 108 height 16
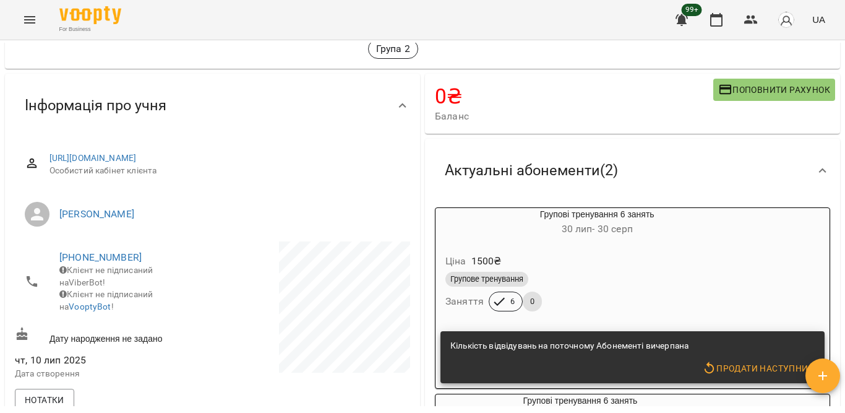
scroll to position [62, 0]
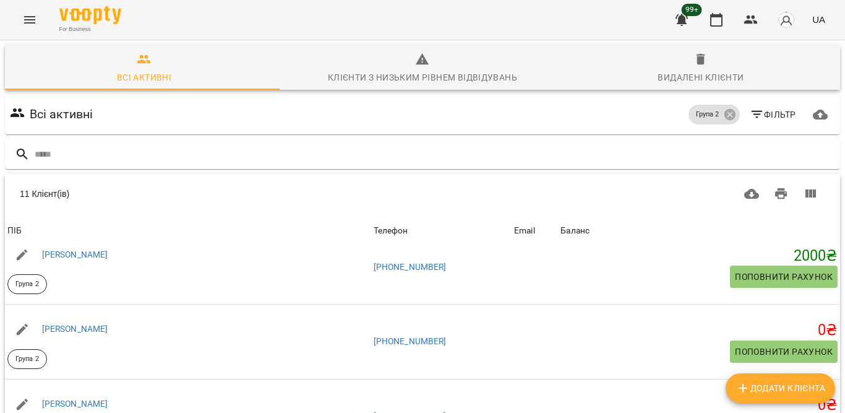
scroll to position [186, 0]
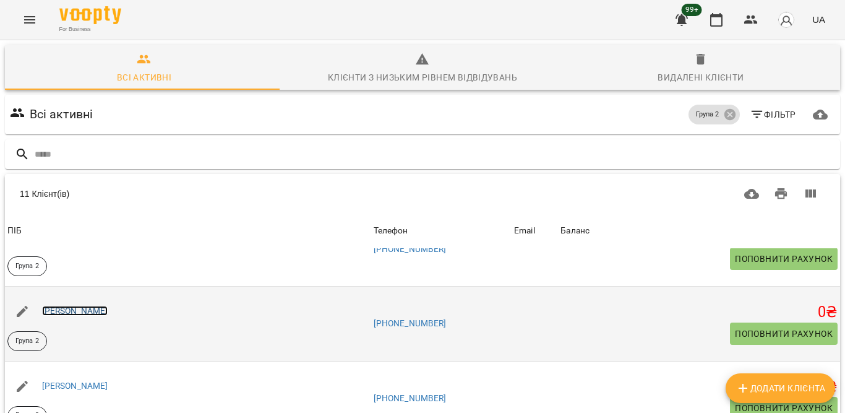
click at [61, 310] on link "Галайчук Люда" at bounding box center [75, 311] width 66 height 10
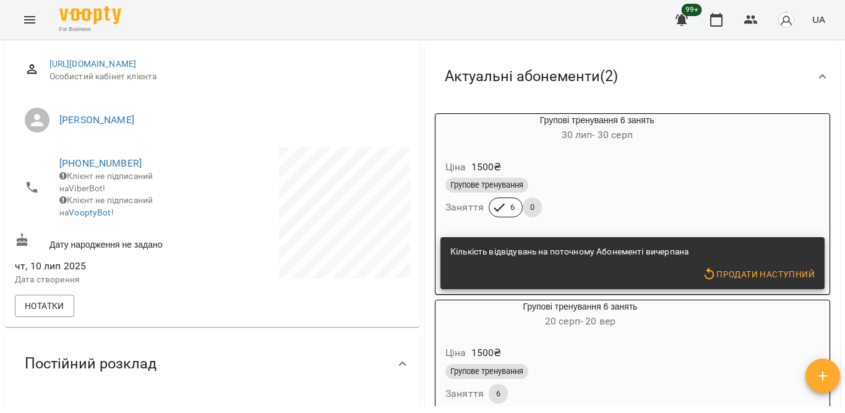
scroll to position [124, 0]
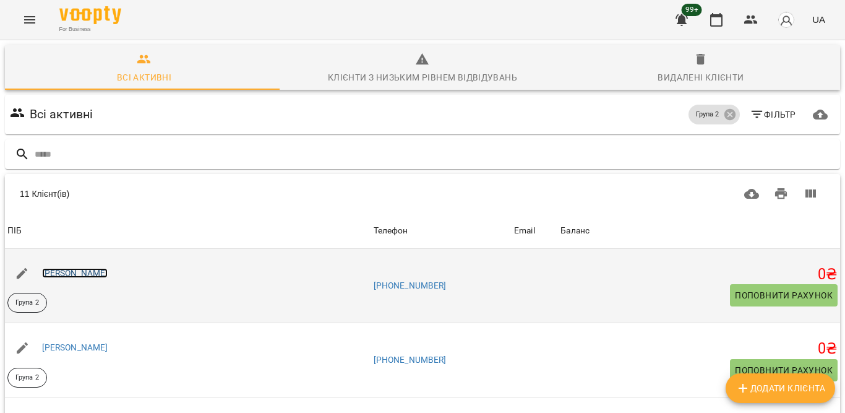
click at [69, 272] on link "Ірина Батейко" at bounding box center [75, 273] width 66 height 10
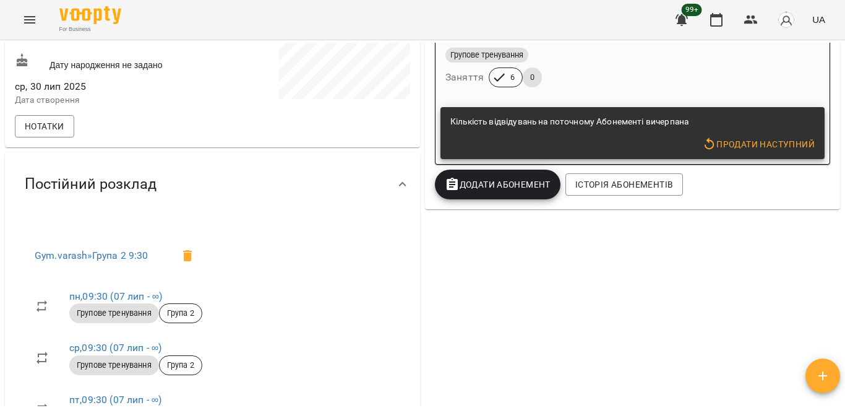
scroll to position [309, 0]
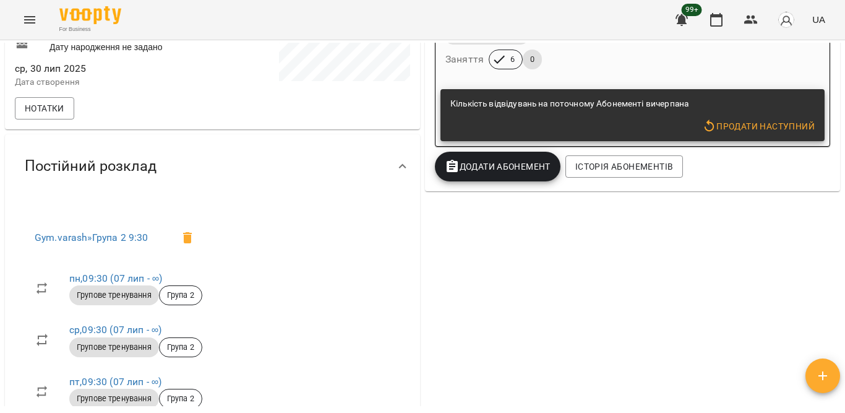
click at [525, 166] on span "Додати Абонемент" at bounding box center [498, 166] width 106 height 15
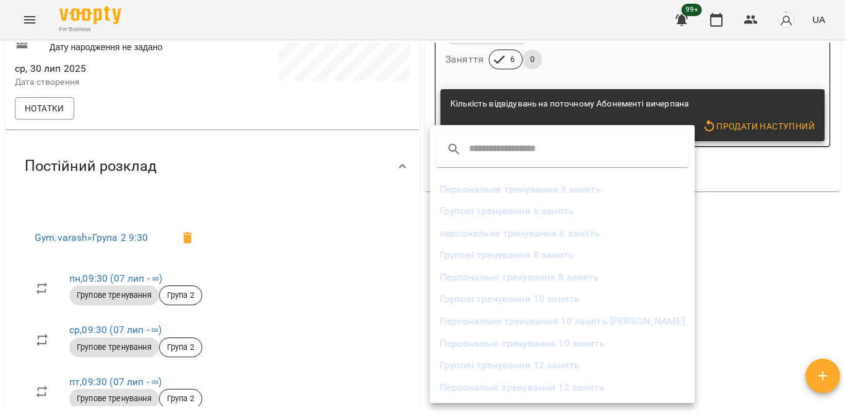
click at [511, 212] on li "Групові тренування 6 занять" at bounding box center [562, 211] width 265 height 22
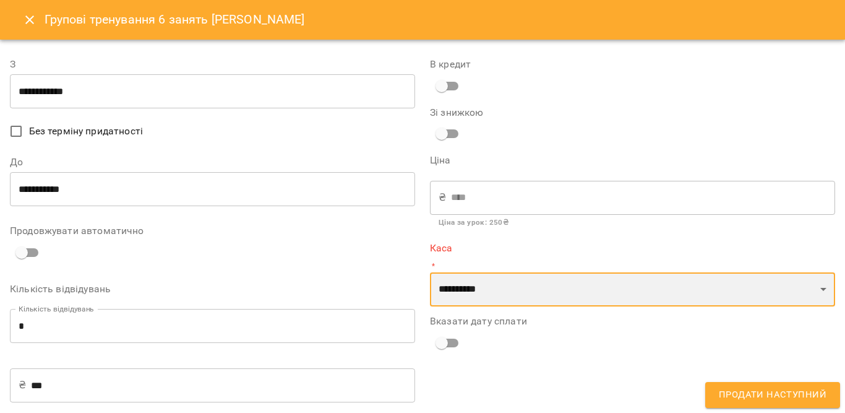
click at [476, 278] on select "**********" at bounding box center [632, 289] width 405 height 35
select select "****"
click at [430, 272] on select "**********" at bounding box center [632, 289] width 405 height 35
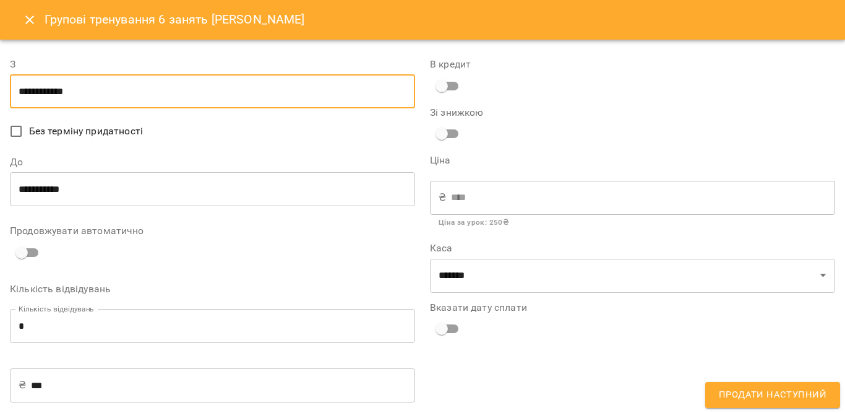
click at [124, 93] on input "**********" at bounding box center [212, 91] width 405 height 35
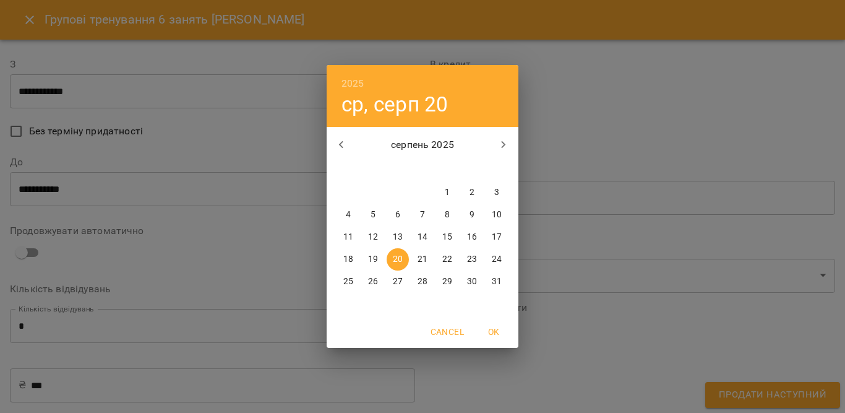
click at [391, 258] on span "20" at bounding box center [398, 259] width 22 height 12
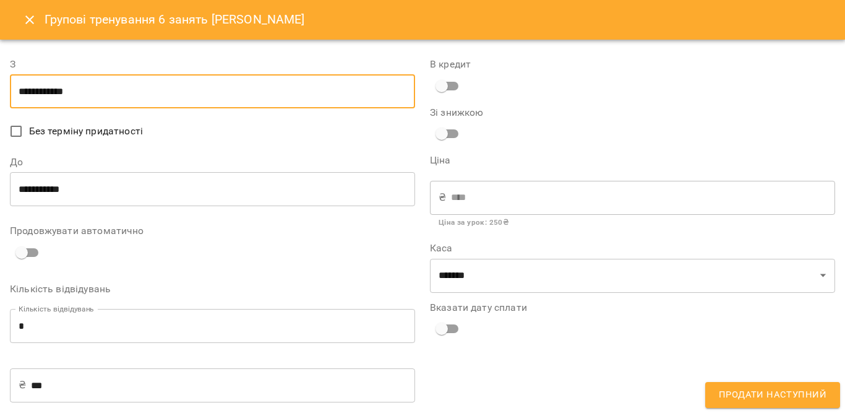
click at [124, 188] on input "**********" at bounding box center [212, 189] width 405 height 35
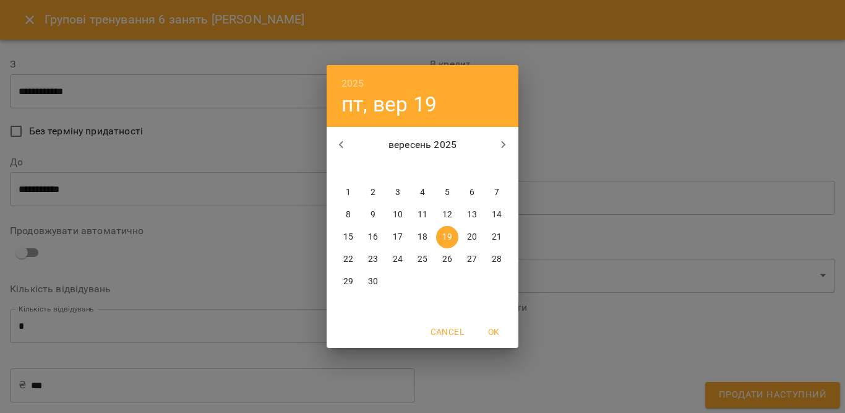
click at [470, 236] on p "20" at bounding box center [472, 237] width 10 height 12
type input "**********"
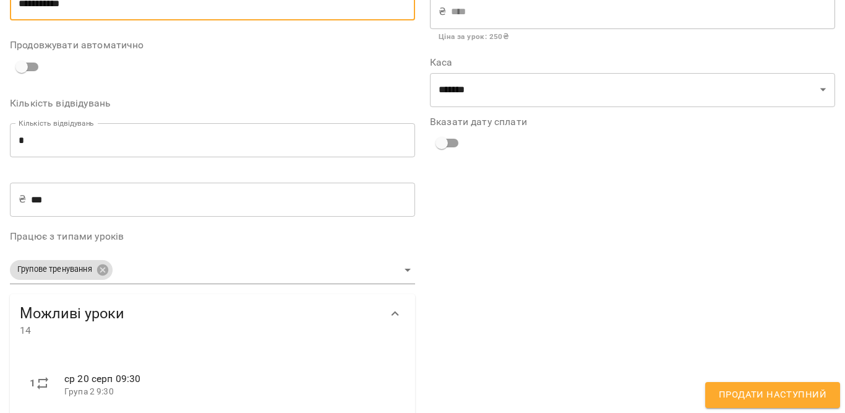
scroll to position [124, 0]
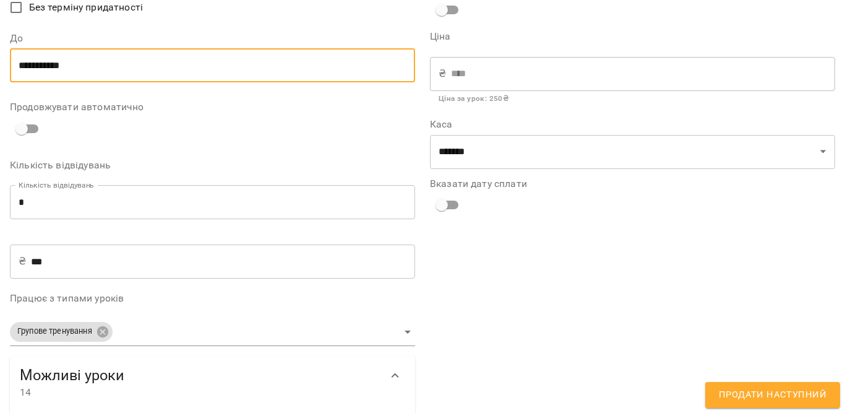
click at [752, 405] on button "Продати наступний" at bounding box center [772, 395] width 135 height 26
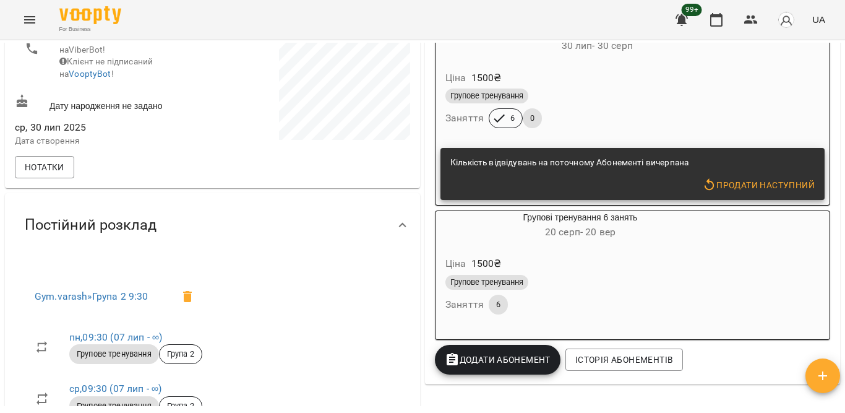
scroll to position [248, 0]
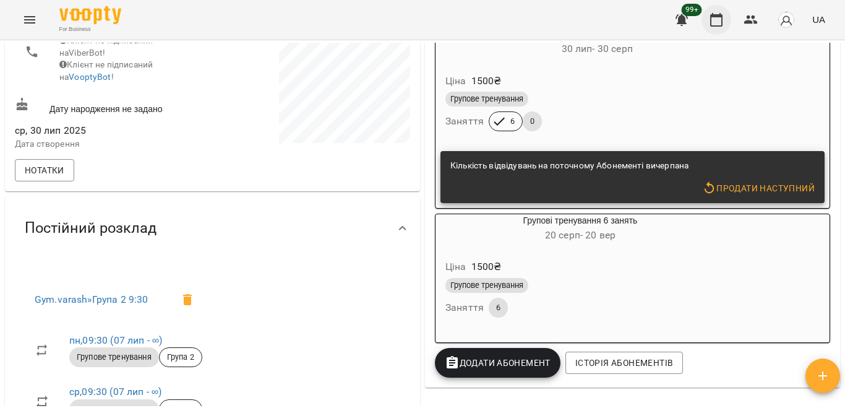
click at [715, 25] on icon "button" at bounding box center [716, 19] width 15 height 15
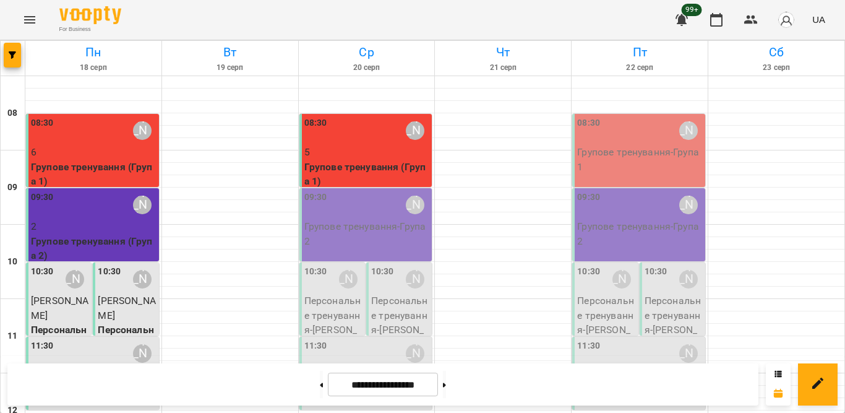
click at [341, 139] on div "08:30 Тетяна Орешко-Кушнір" at bounding box center [367, 130] width 126 height 28
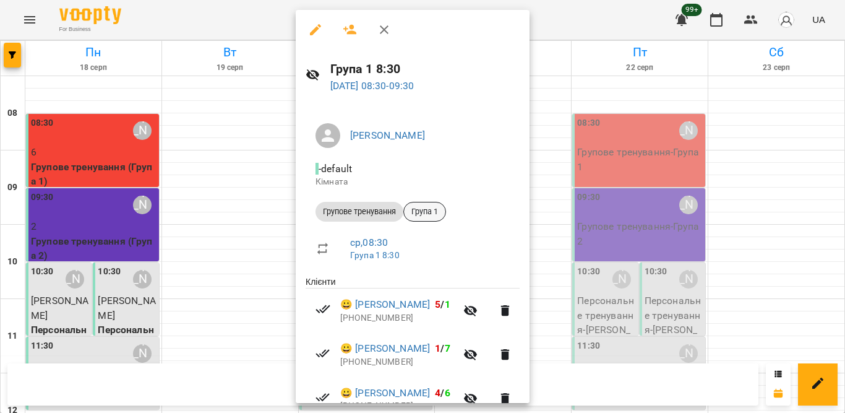
click at [426, 212] on span "Група 1" at bounding box center [424, 211] width 41 height 11
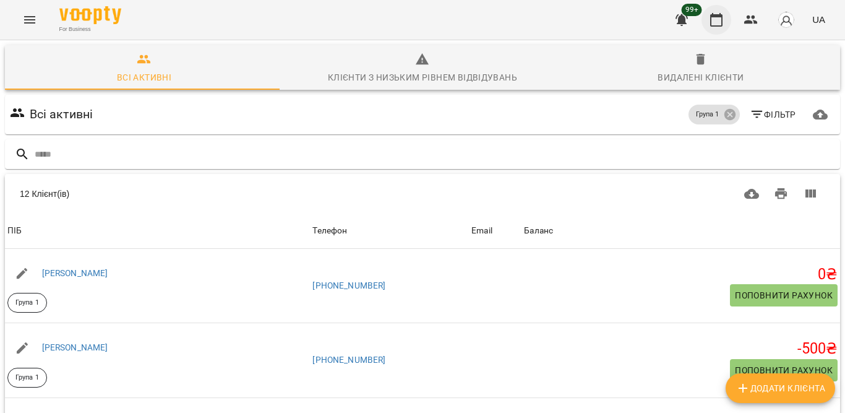
click at [718, 22] on icon "button" at bounding box center [716, 19] width 15 height 15
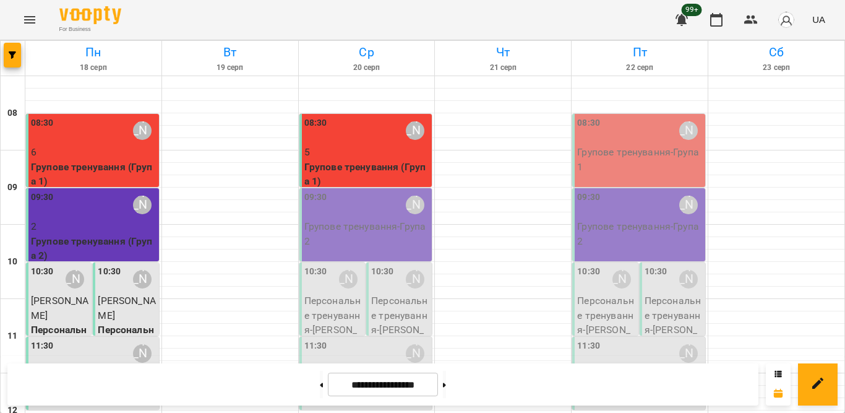
click at [371, 147] on p "5" at bounding box center [367, 152] width 126 height 15
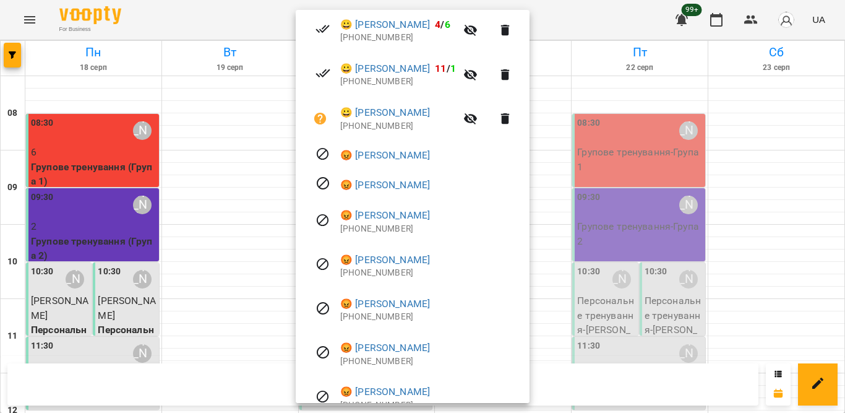
scroll to position [286, 0]
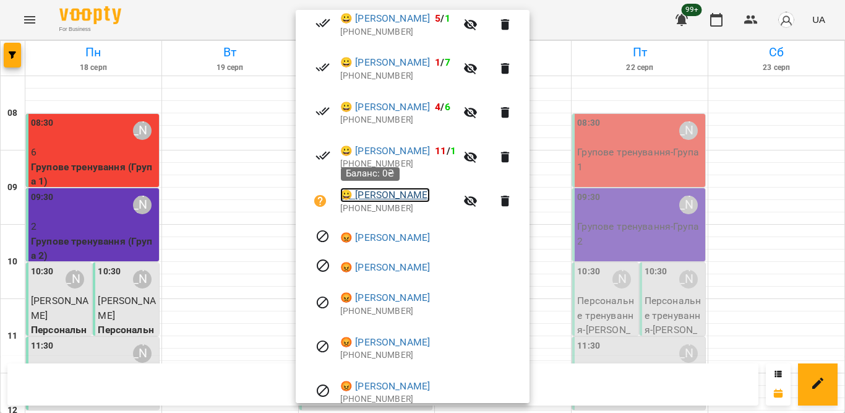
click at [364, 196] on link "😀 Ліда Бігун" at bounding box center [385, 195] width 90 height 15
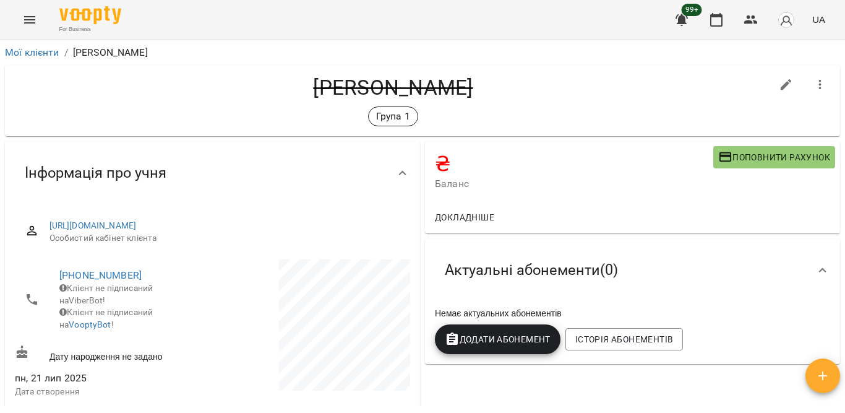
click at [817, 77] on icon "button" at bounding box center [820, 84] width 15 height 15
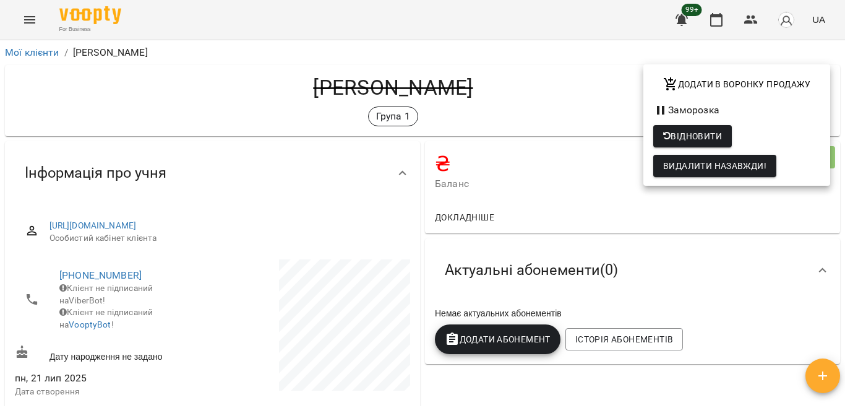
click at [27, 56] on div at bounding box center [422, 206] width 845 height 413
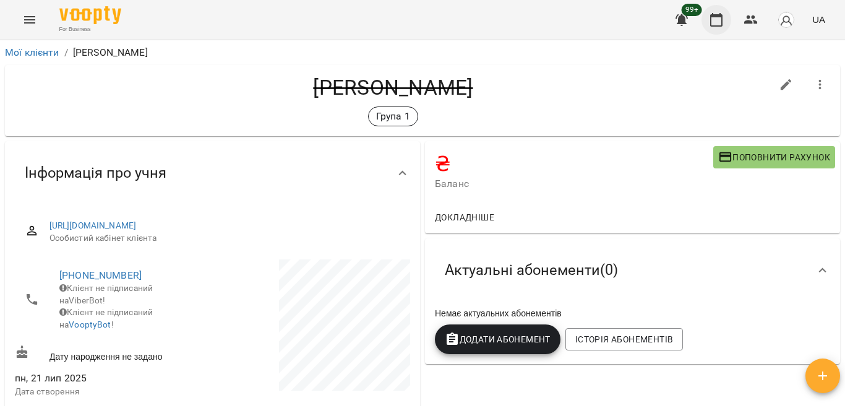
click at [710, 15] on icon "button" at bounding box center [716, 19] width 15 height 15
click at [813, 86] on icon "button" at bounding box center [820, 84] width 15 height 15
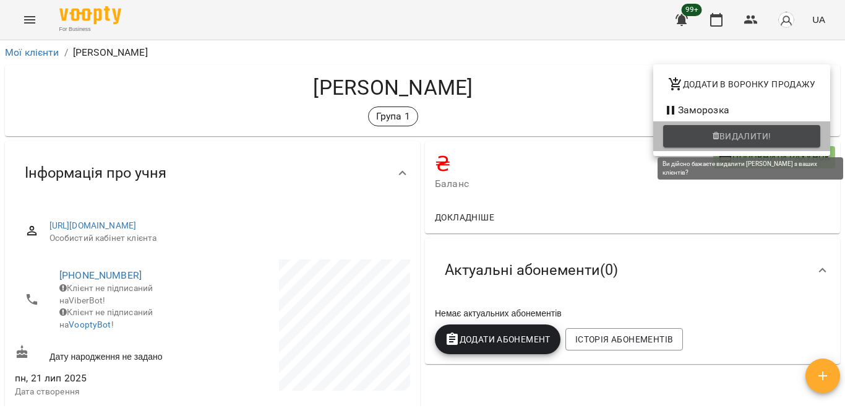
click at [694, 132] on span "Видалити!" at bounding box center [741, 136] width 137 height 15
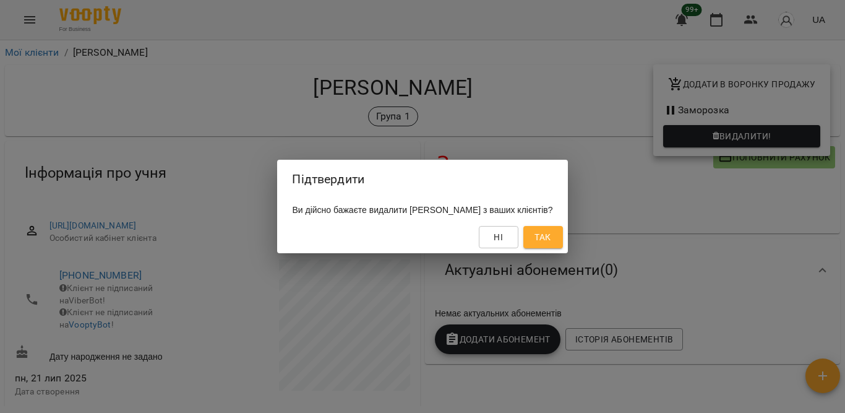
click at [546, 236] on span "Так" at bounding box center [543, 237] width 16 height 15
